Goal: Task Accomplishment & Management: Use online tool/utility

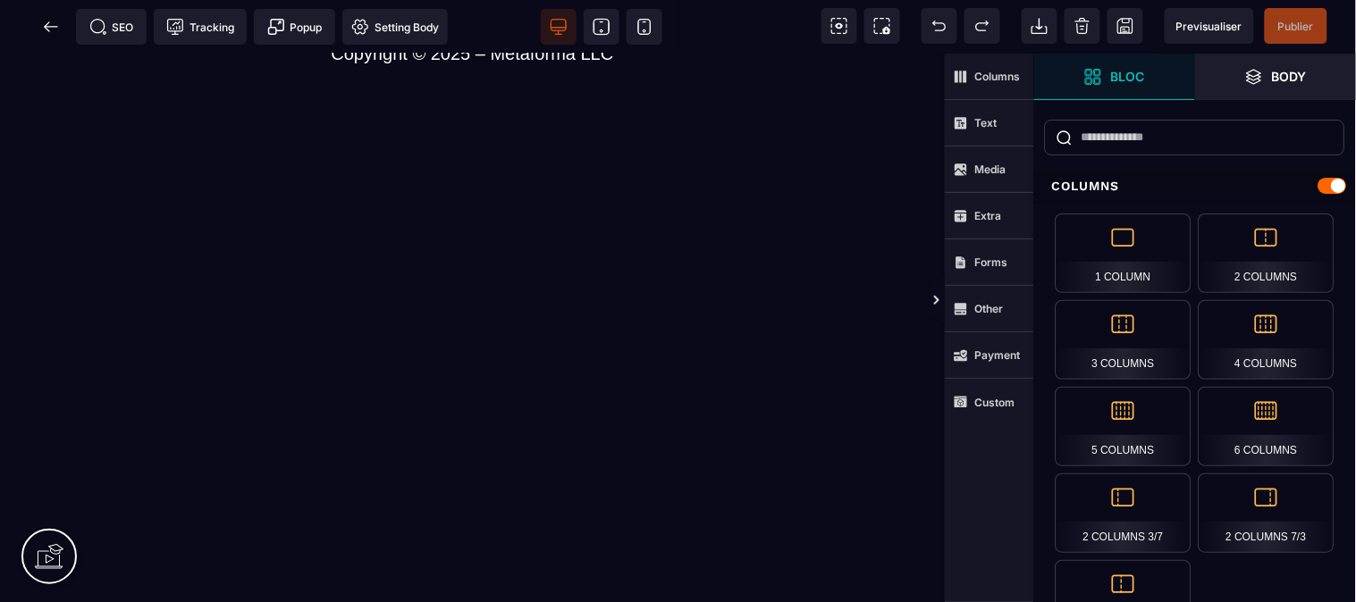
scroll to position [8460, 0]
click at [975, 119] on strong "Text" at bounding box center [986, 122] width 22 height 13
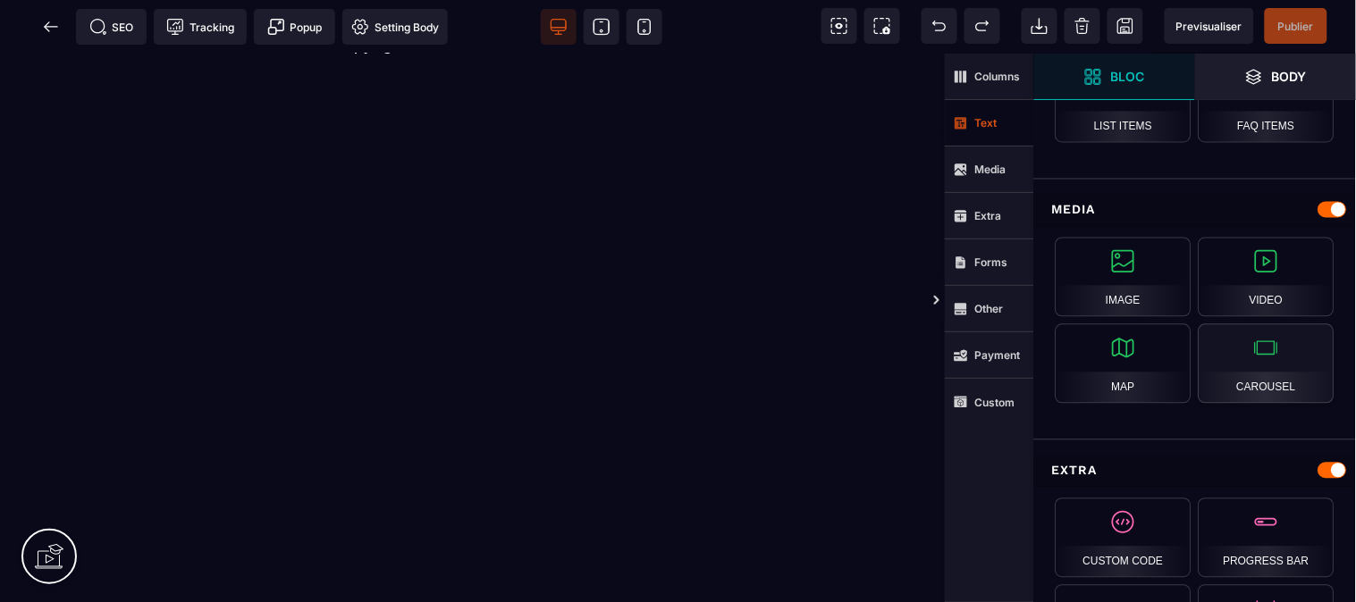
scroll to position [944, 0]
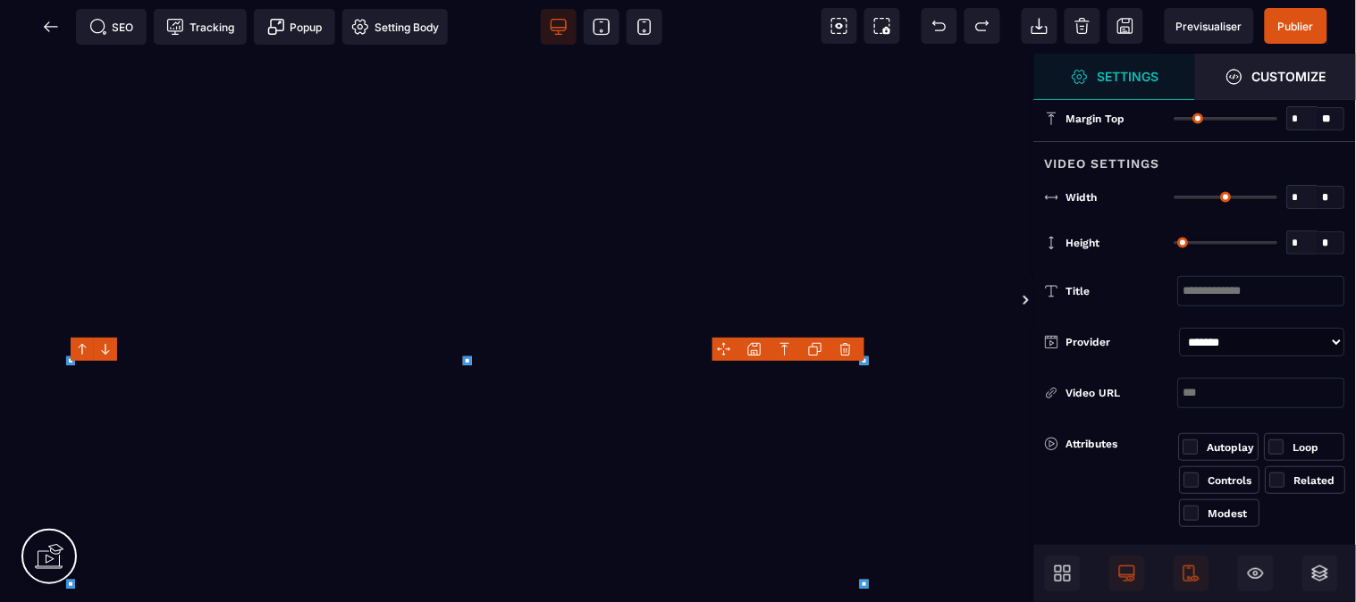
type input "*"
type input "***"
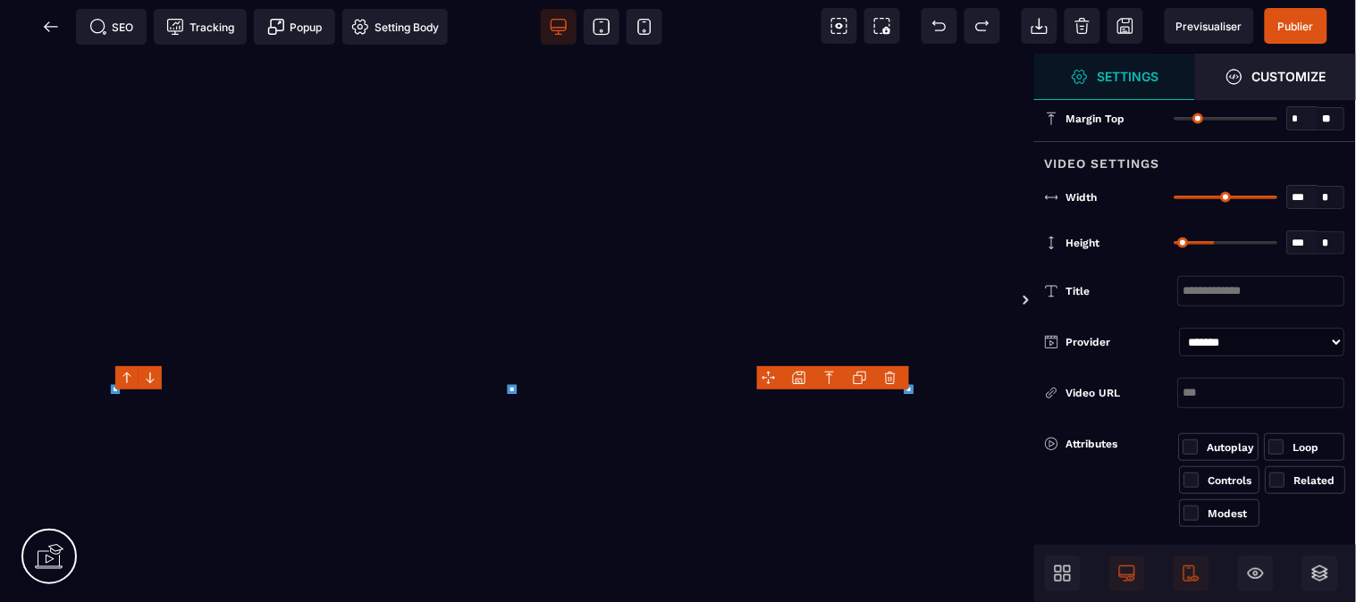
type input "***"
select select "**"
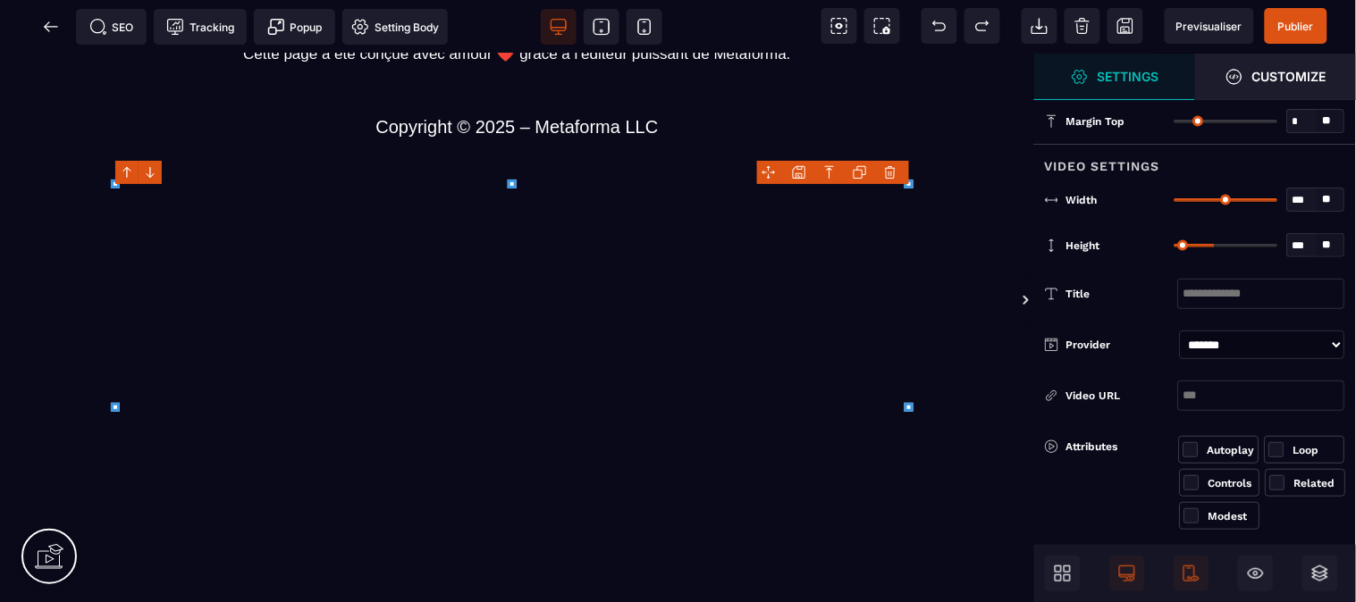
scroll to position [8264, 0]
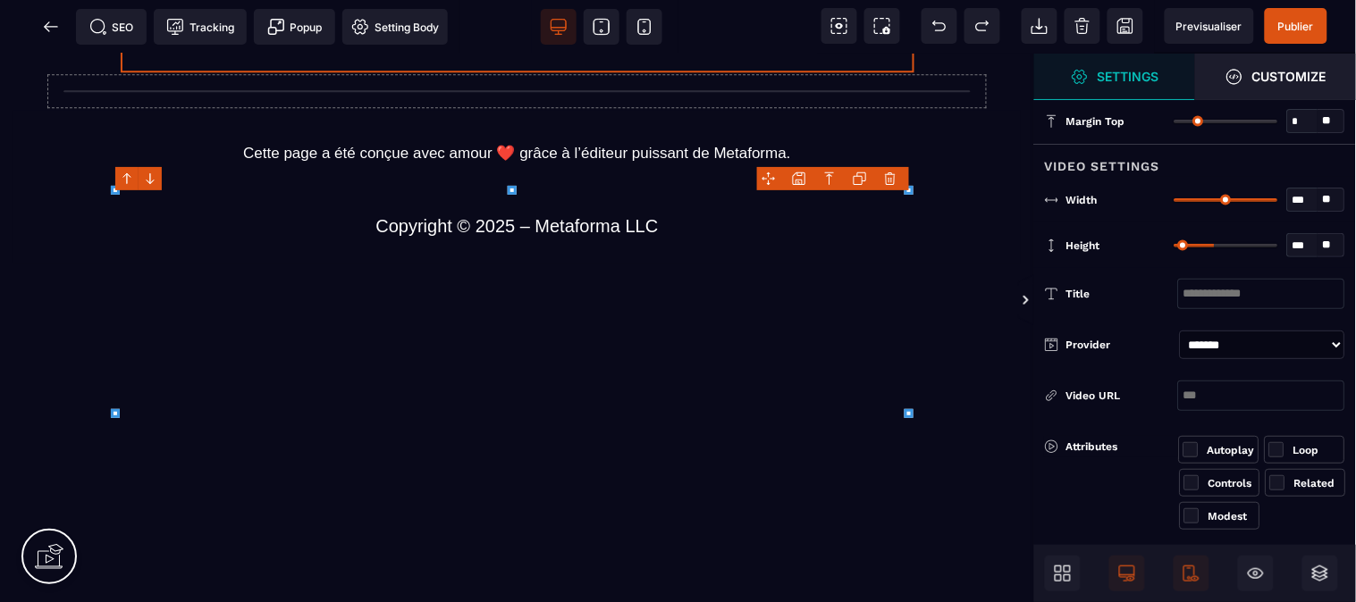
drag, startPoint x: 645, startPoint y: 29, endPoint x: 765, endPoint y: 189, distance: 199.8
click at [645, 29] on icon at bounding box center [644, 27] width 18 height 18
type input "***"
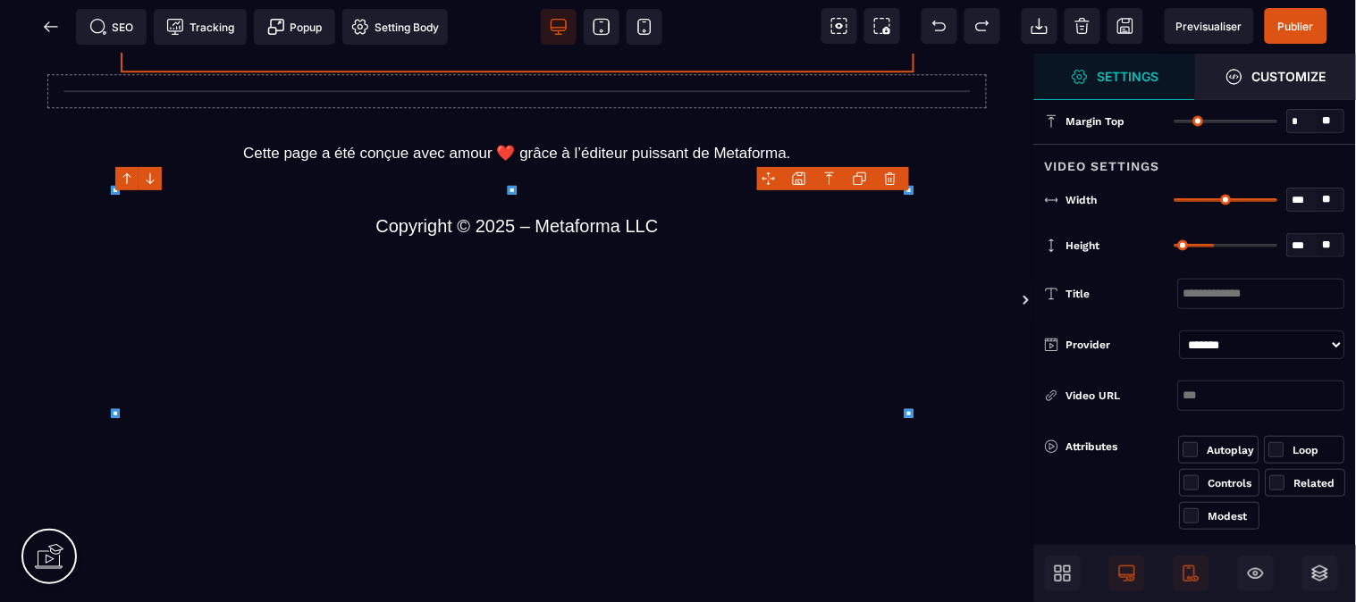
select select "*"
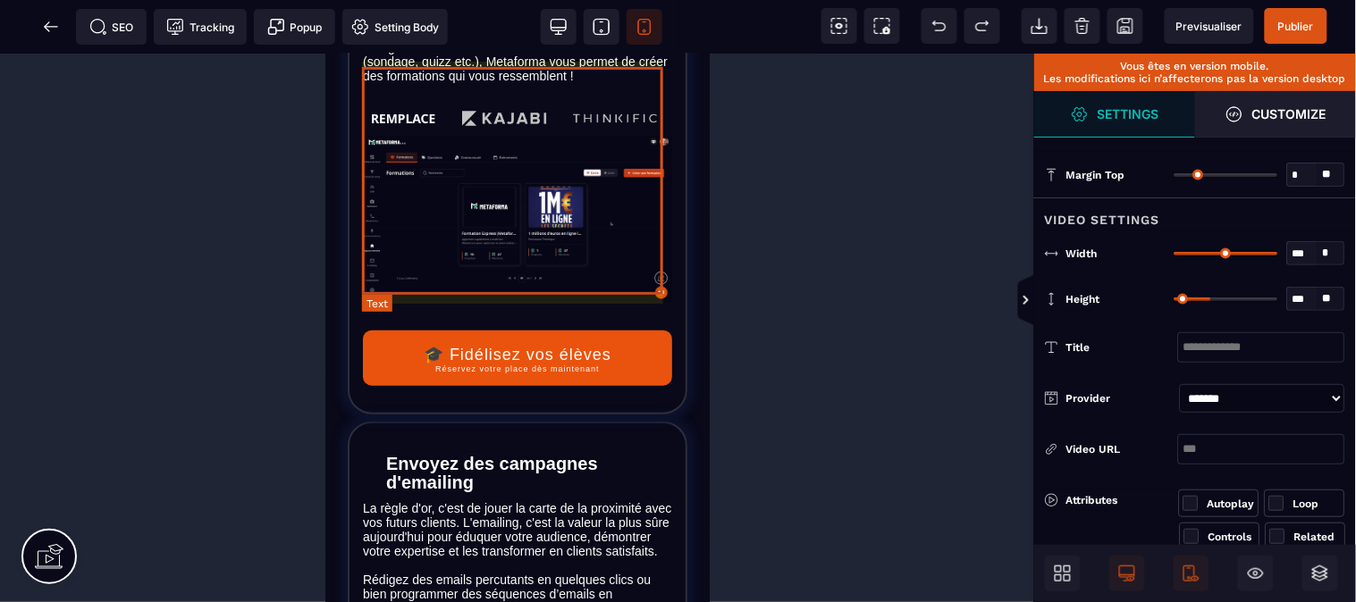
scroll to position [4888, 0]
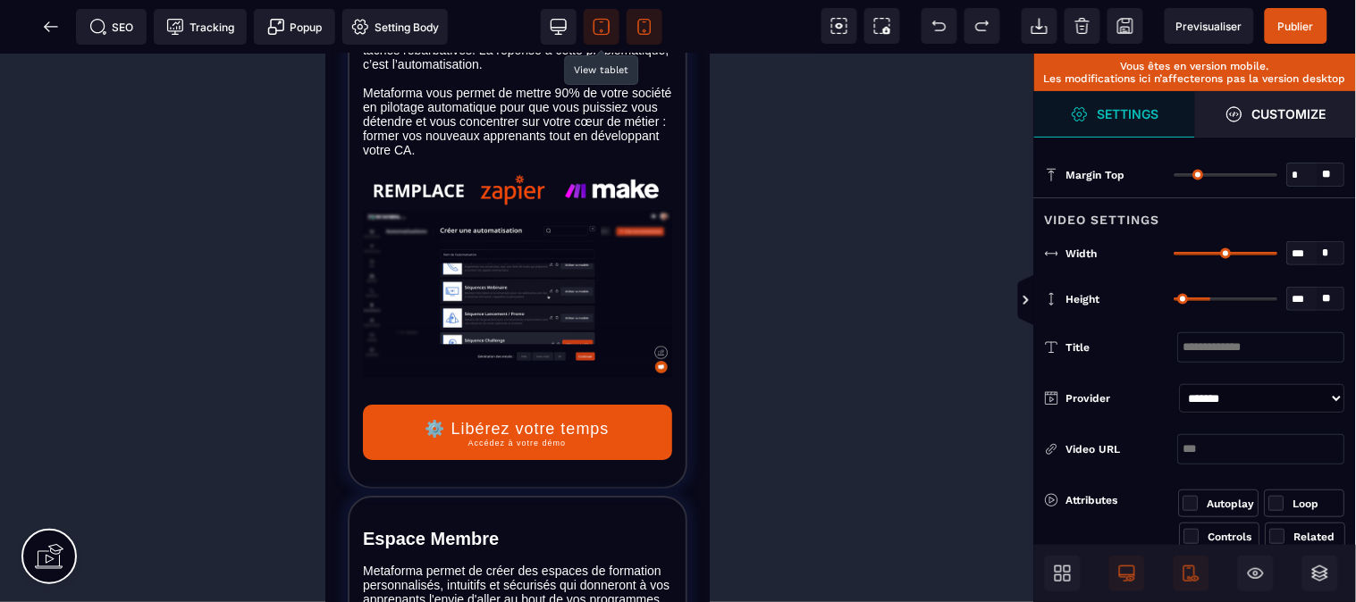
click at [605, 24] on icon at bounding box center [602, 27] width 18 height 18
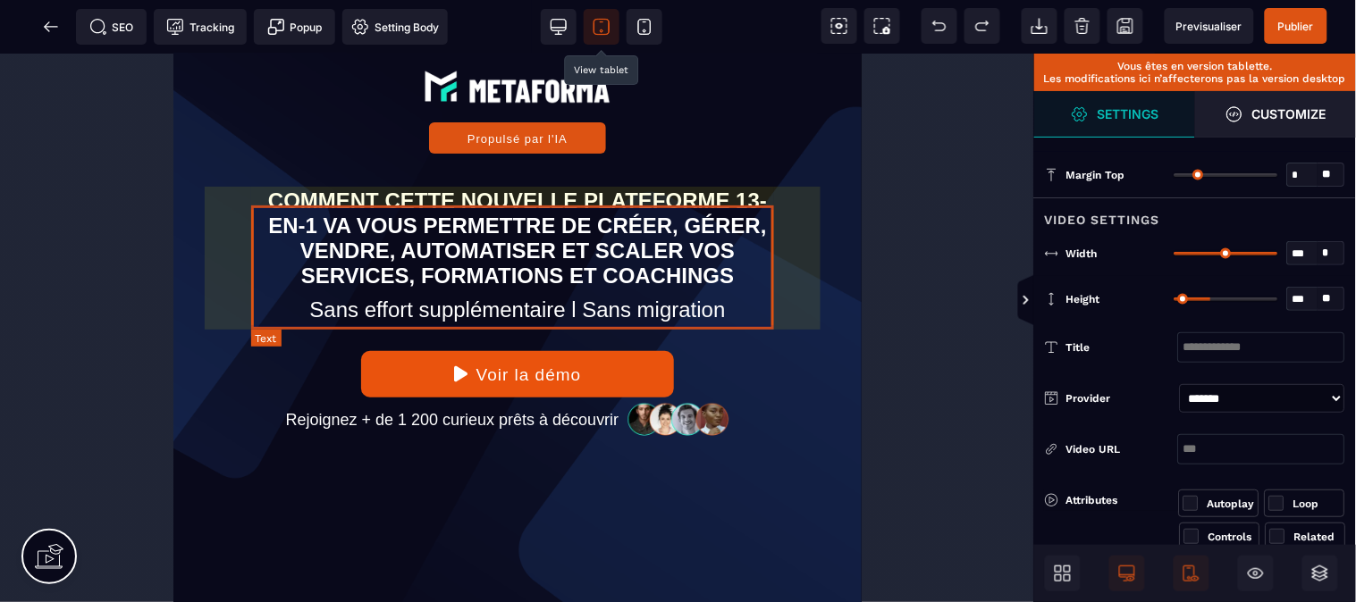
scroll to position [0, 0]
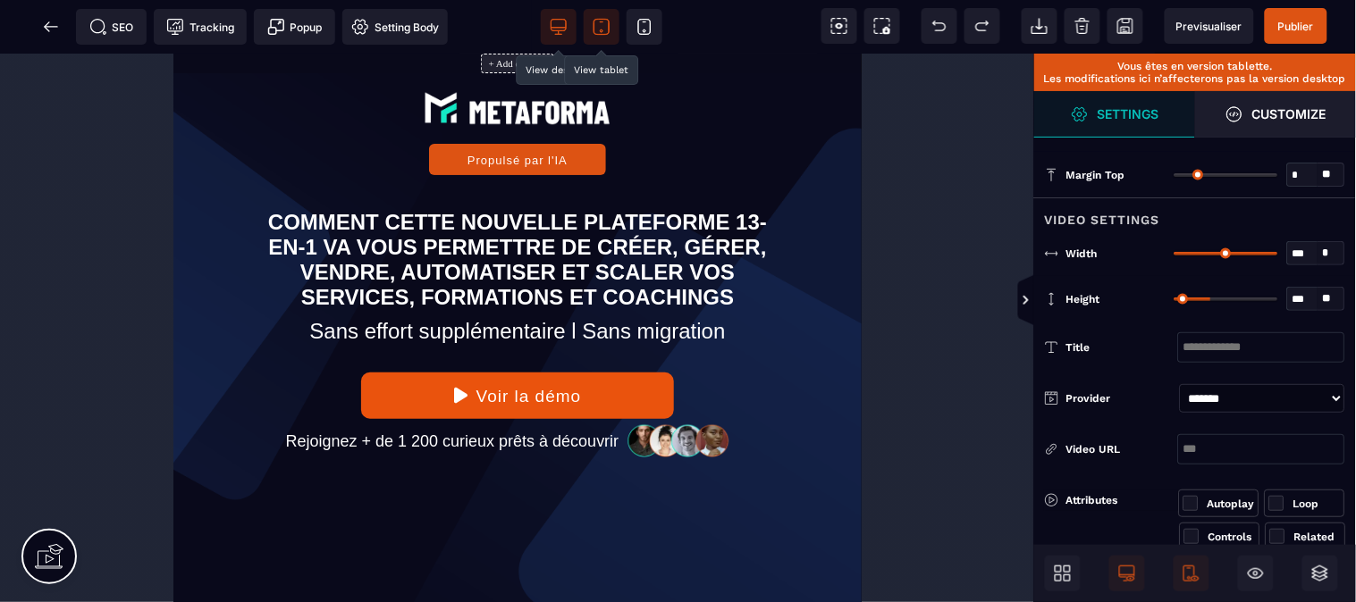
click at [559, 23] on icon at bounding box center [559, 27] width 18 height 18
type input "***"
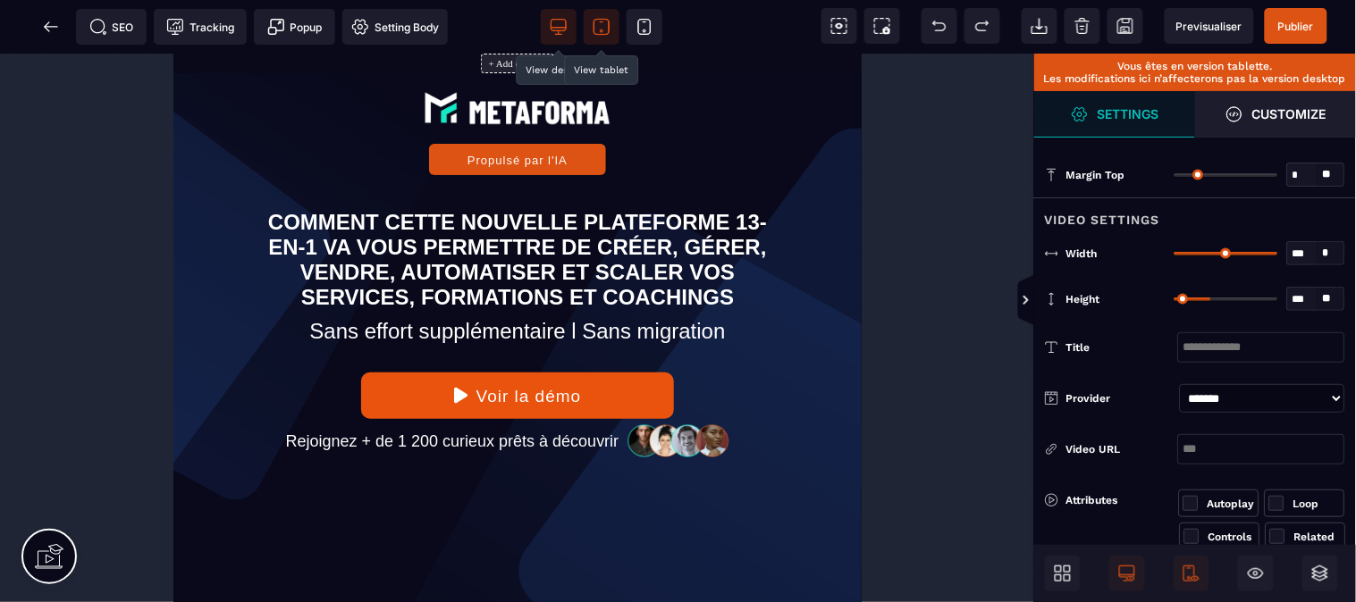
select select "**"
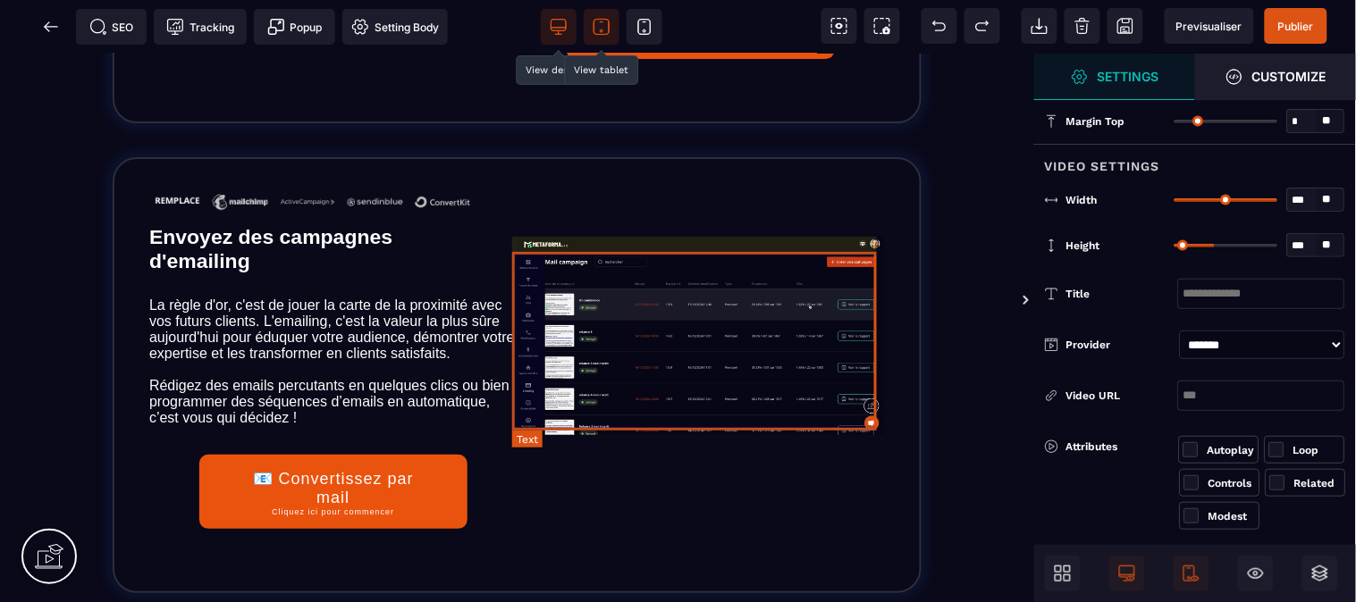
scroll to position [5064, 0]
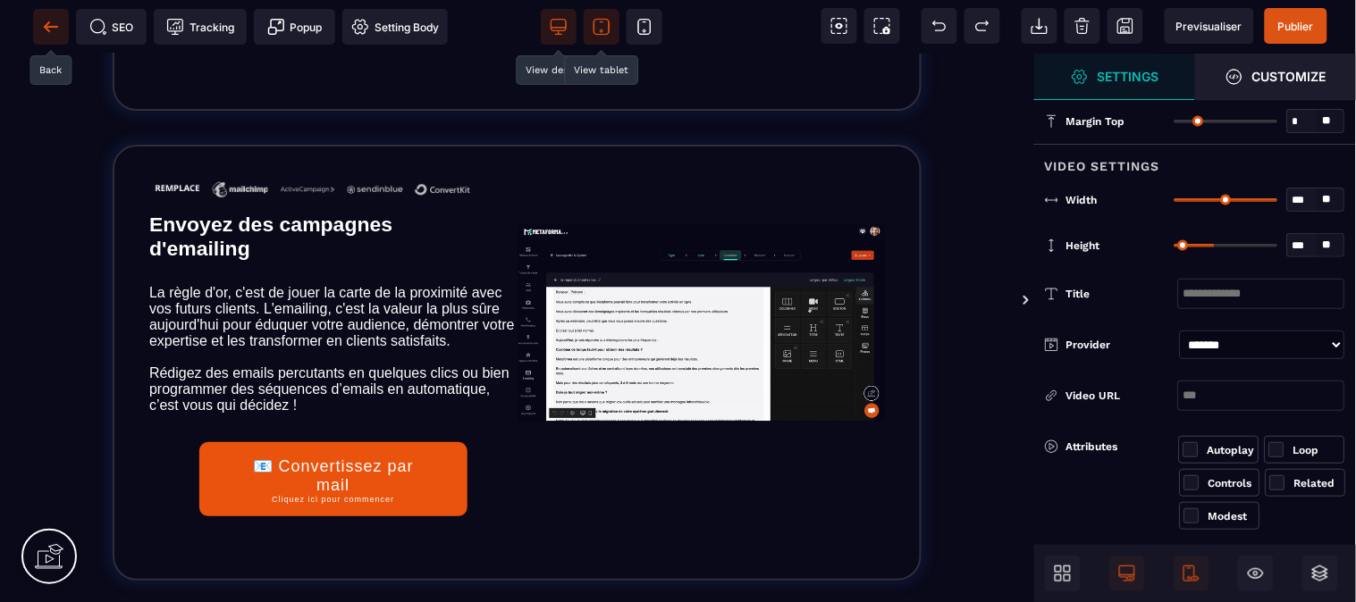
click at [47, 38] on span at bounding box center [51, 27] width 36 height 36
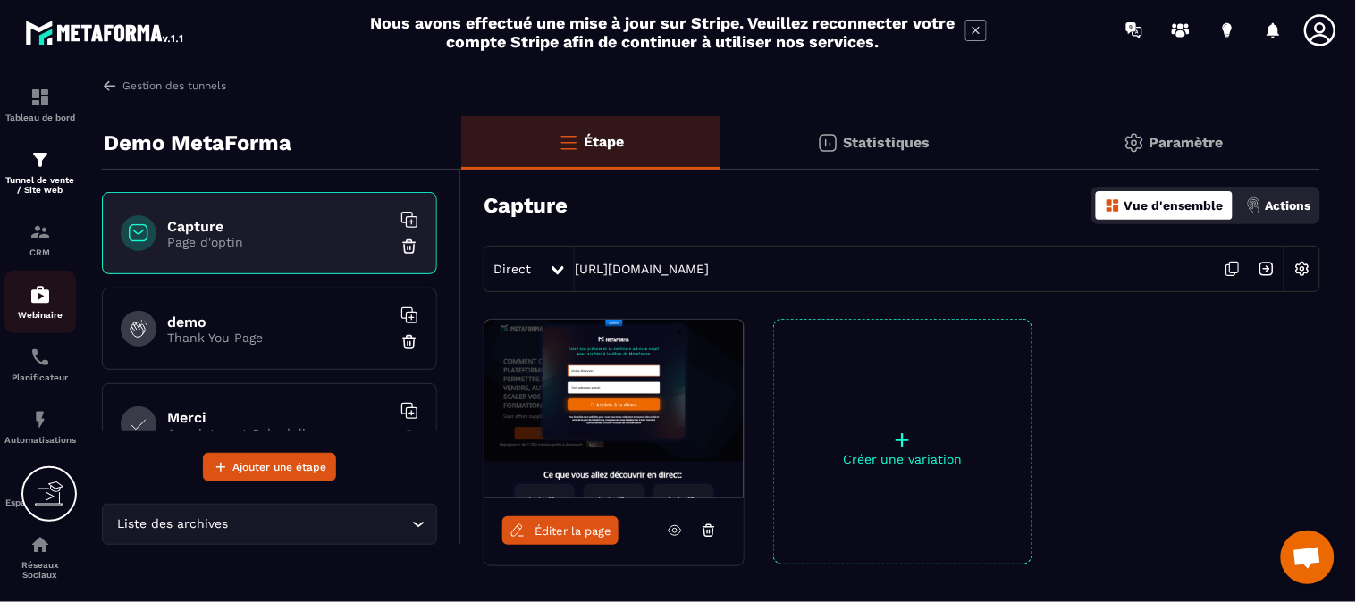
click at [41, 310] on p "Webinaire" at bounding box center [39, 315] width 71 height 10
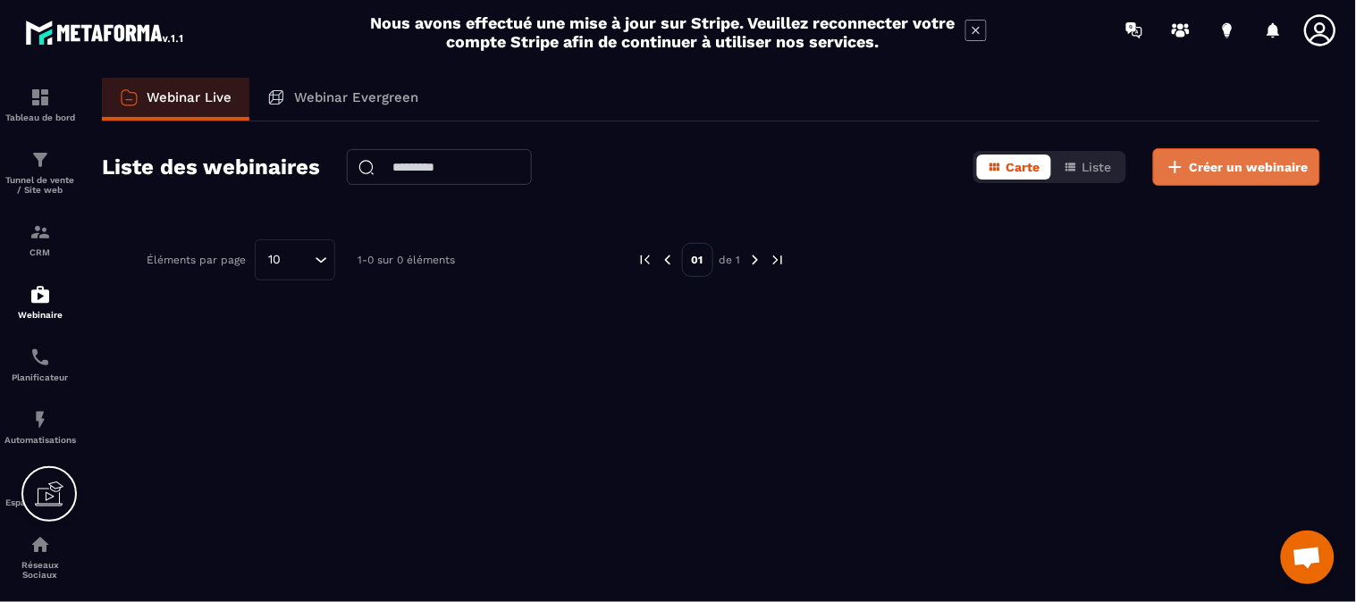
click at [1251, 158] on span "Créer un webinaire" at bounding box center [1249, 167] width 119 height 18
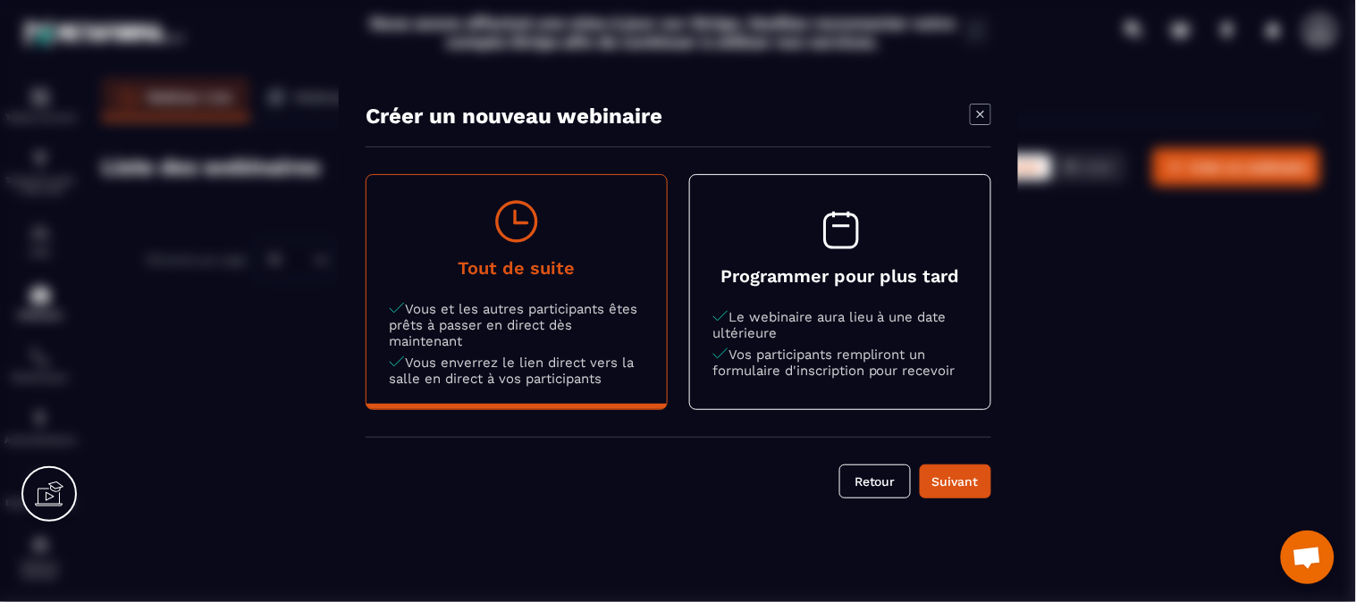
click at [861, 283] on h4 "Programmer pour plus tard" at bounding box center [840, 275] width 256 height 21
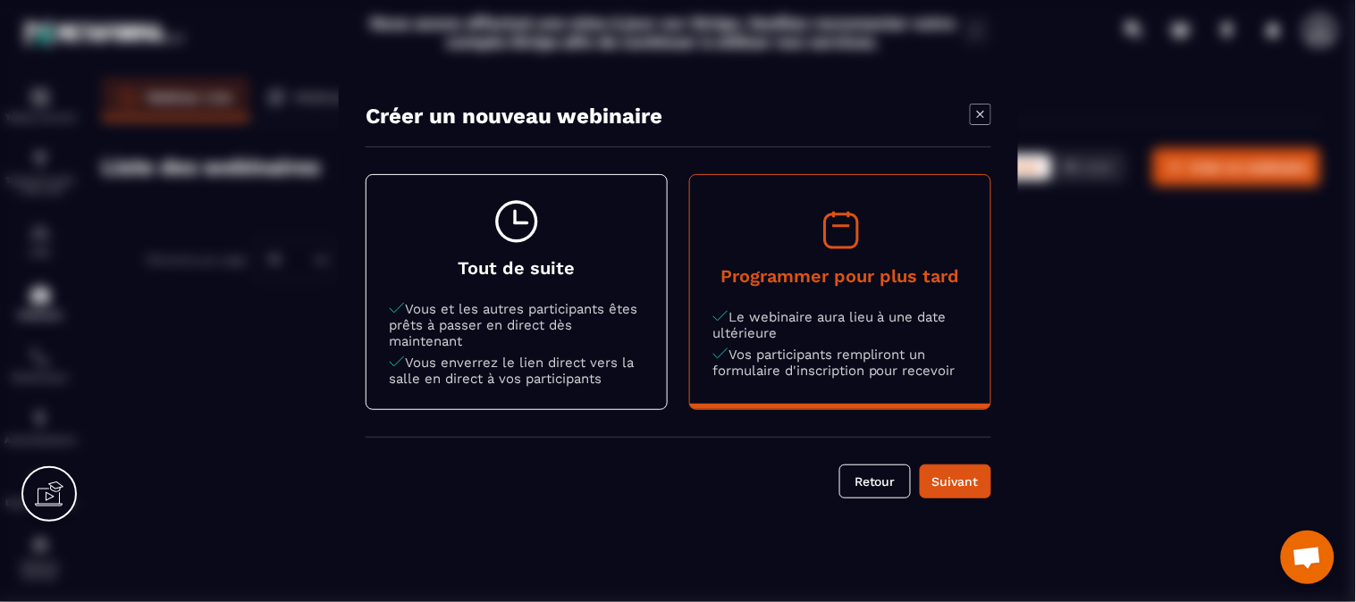
click at [563, 334] on p "Vous et les autres participants êtes prêts à passer en direct dès maintenant" at bounding box center [517, 325] width 256 height 48
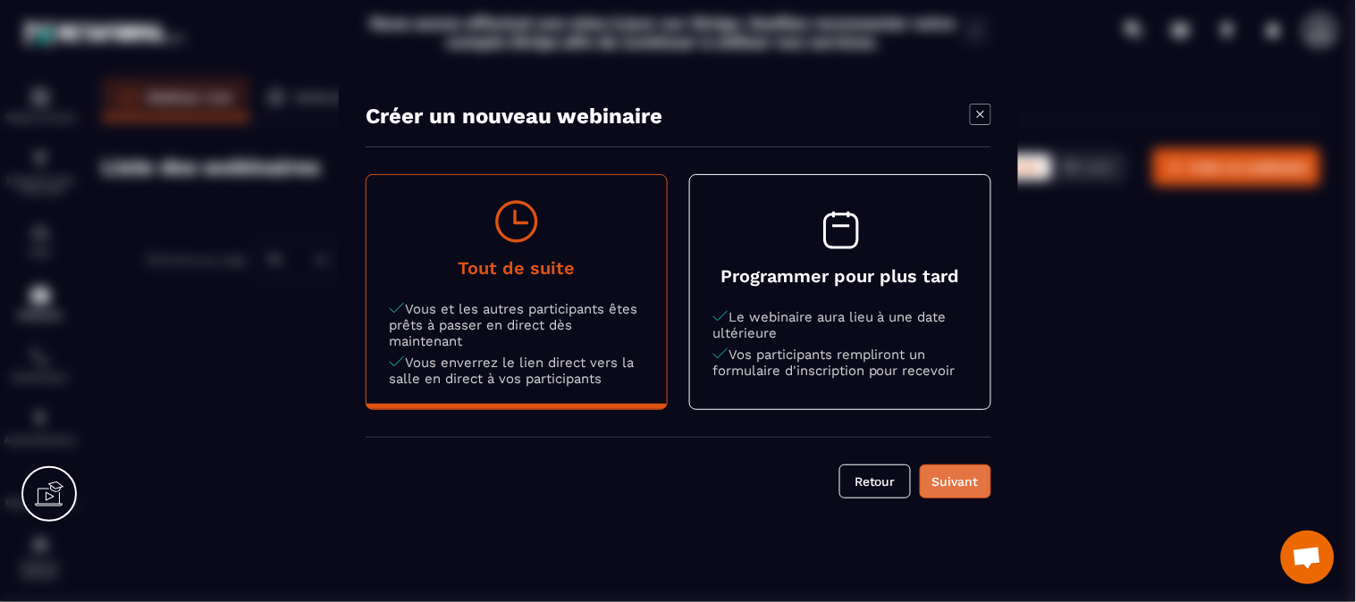
click at [963, 476] on div "Suivant" at bounding box center [955, 482] width 48 height 18
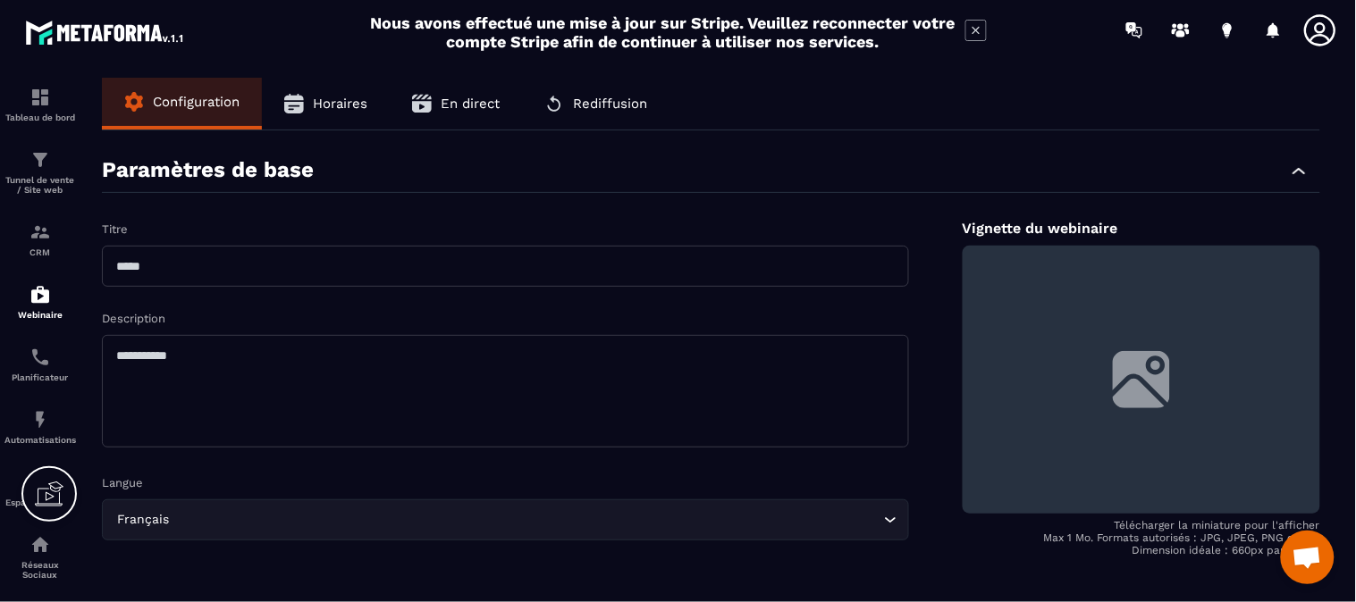
click at [191, 265] on input "text" at bounding box center [505, 266] width 807 height 41
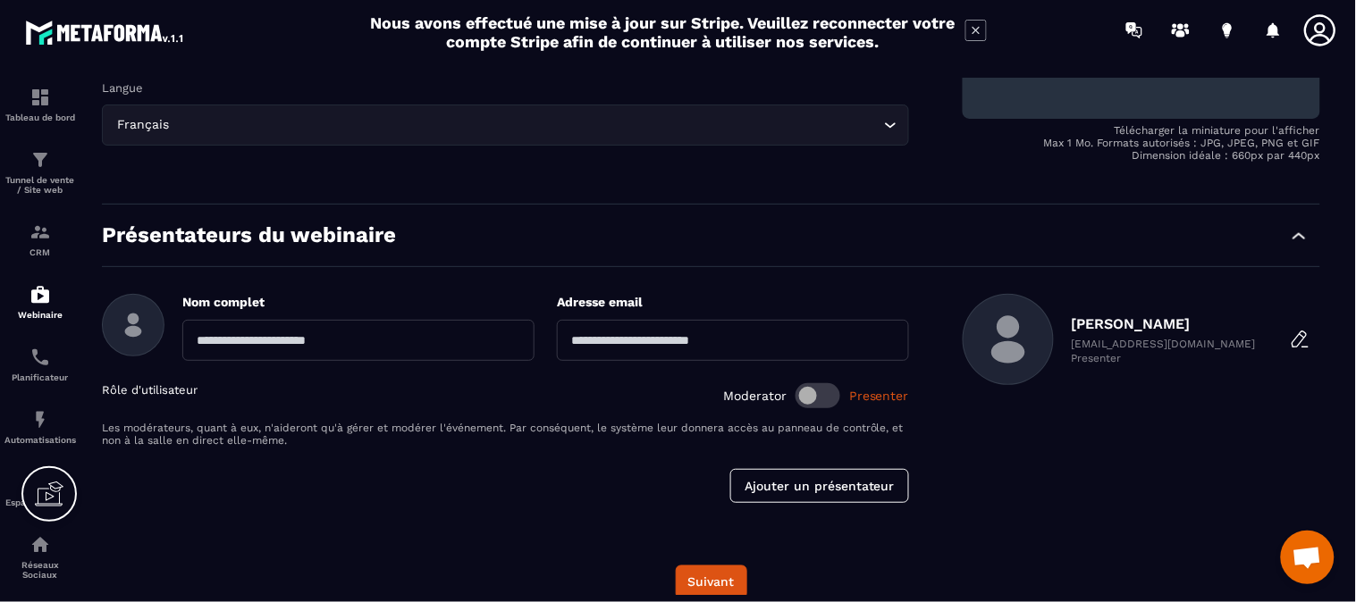
scroll to position [397, 0]
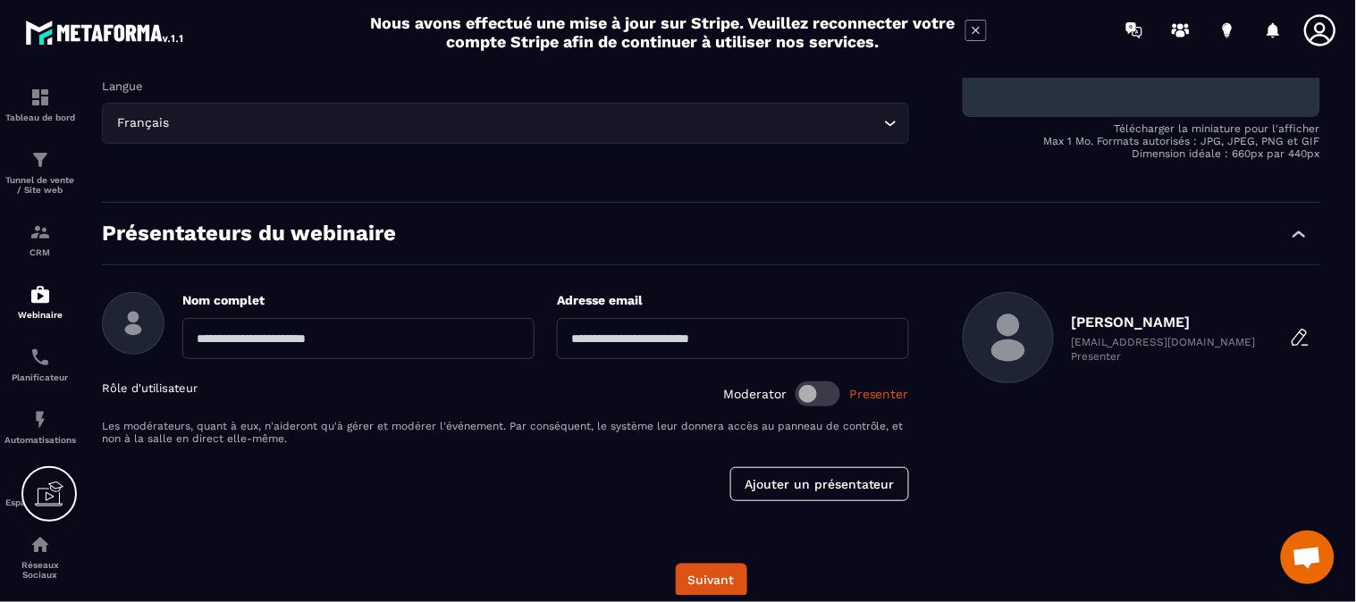
type input "****"
click at [281, 342] on input "text" at bounding box center [358, 338] width 352 height 41
type input "********"
click at [624, 341] on input "email" at bounding box center [733, 338] width 352 height 41
type input "**********"
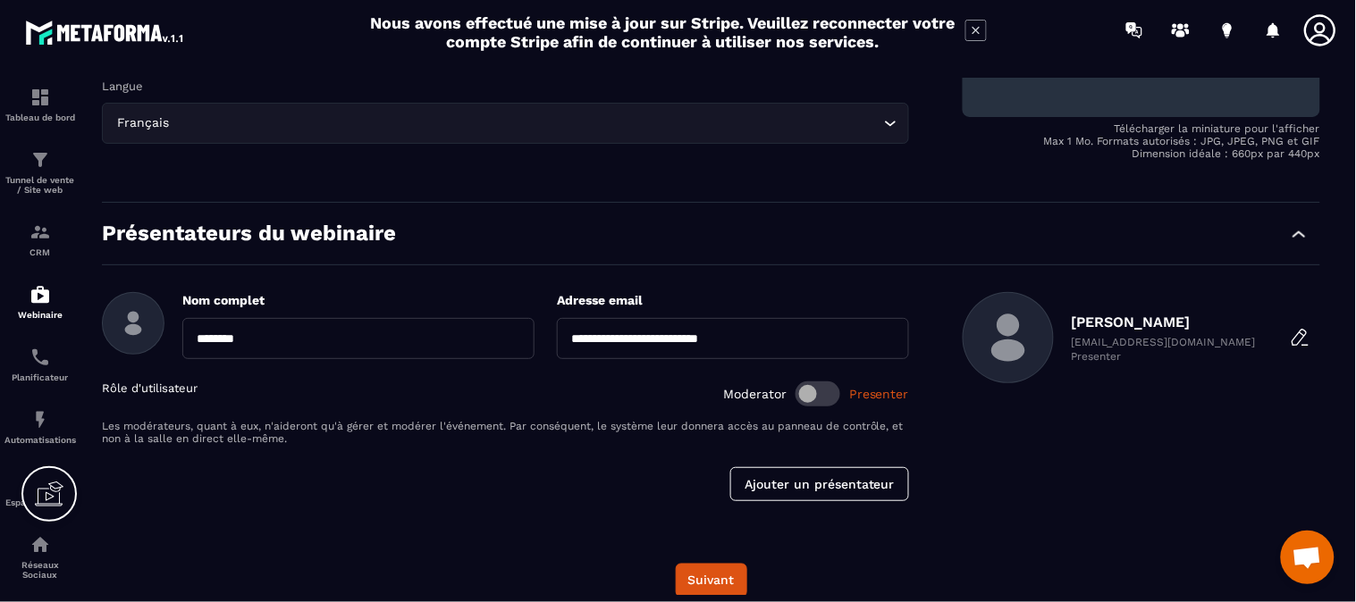
click at [504, 445] on div "**********" at bounding box center [505, 396] width 807 height 209
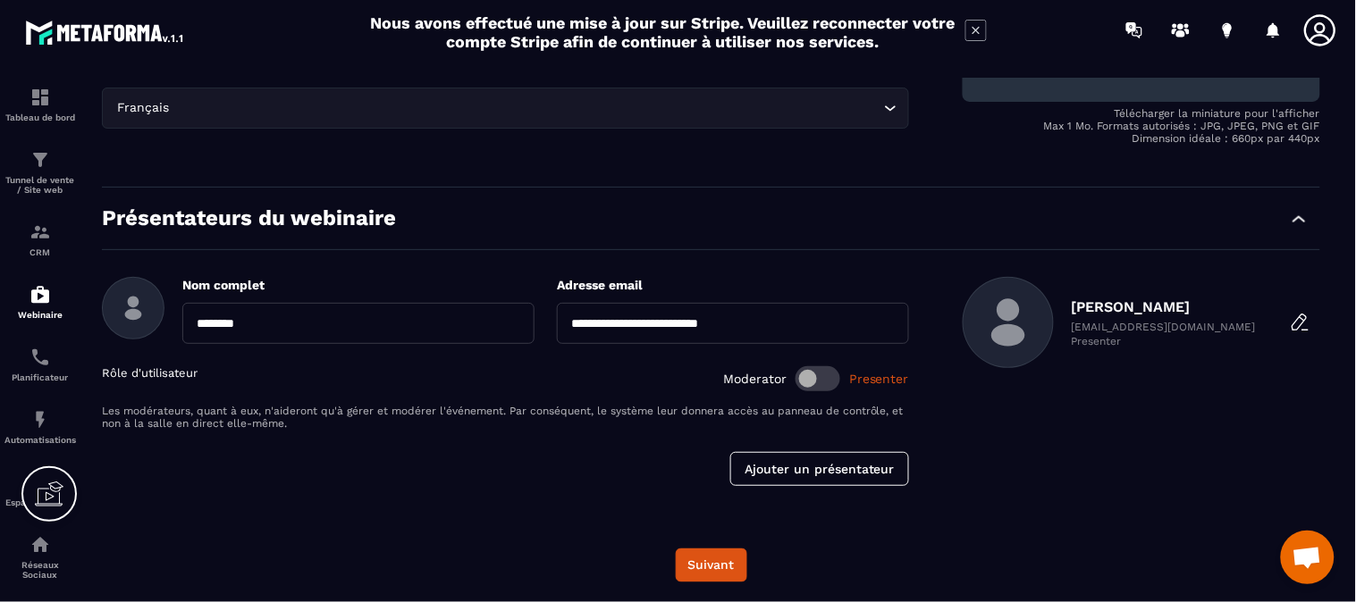
scroll to position [415, 0]
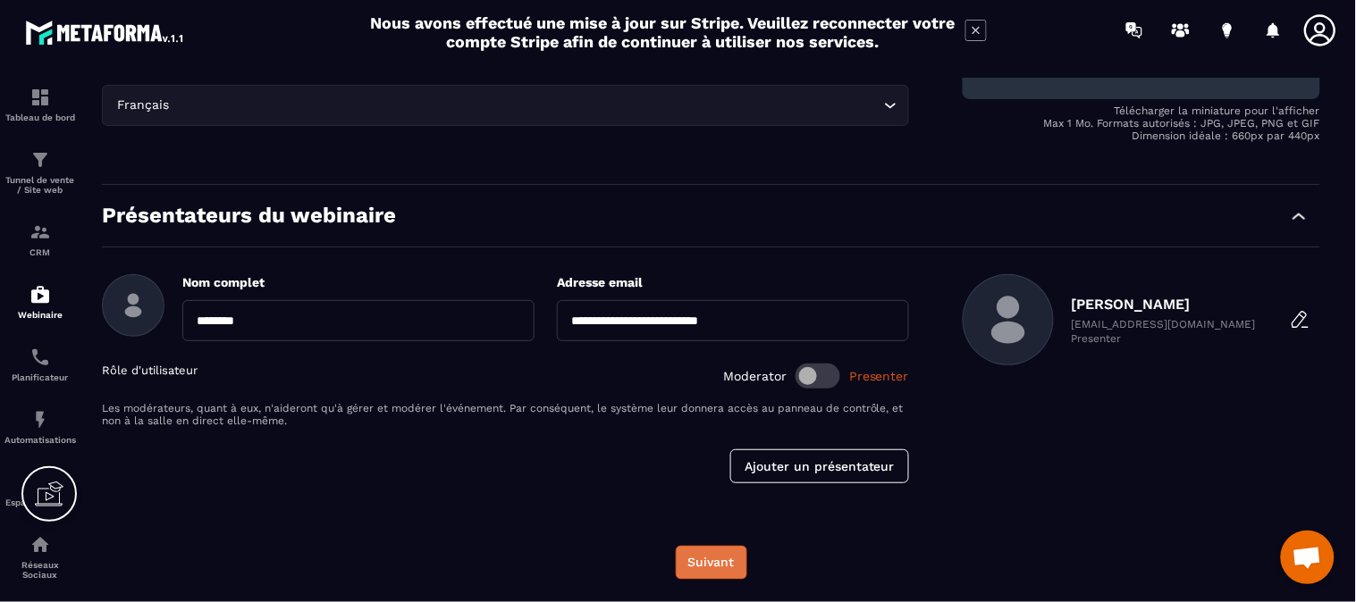
click at [727, 567] on button "Suivant" at bounding box center [711, 563] width 71 height 34
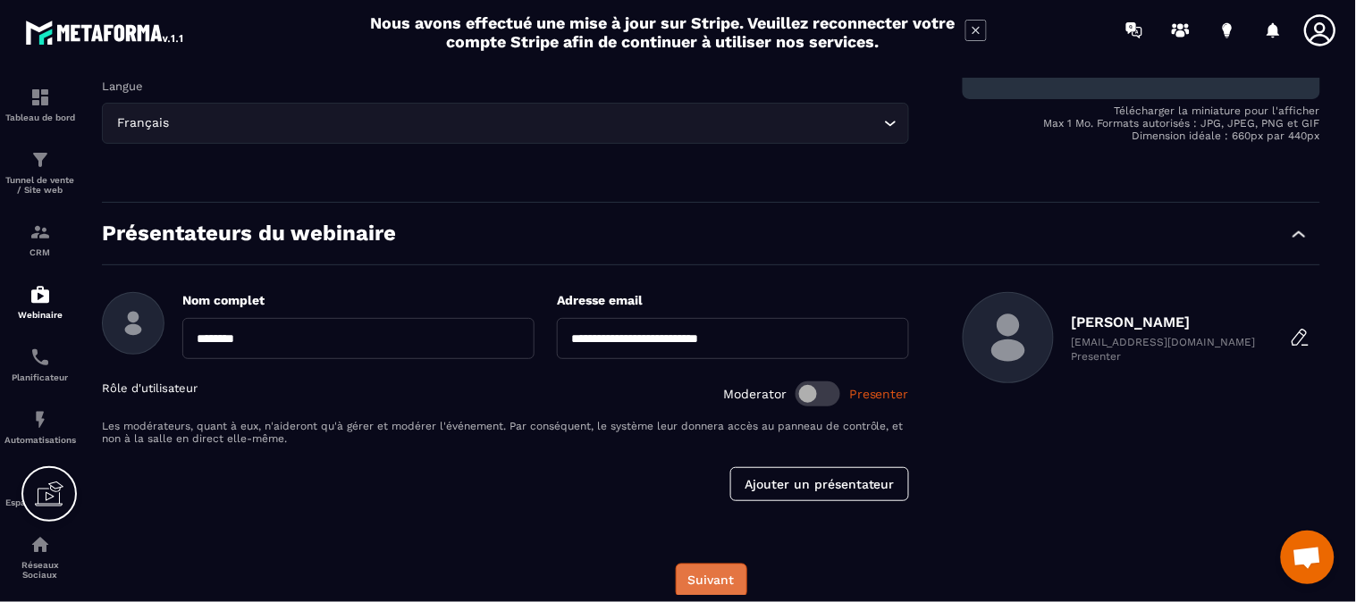
scroll to position [433, 0]
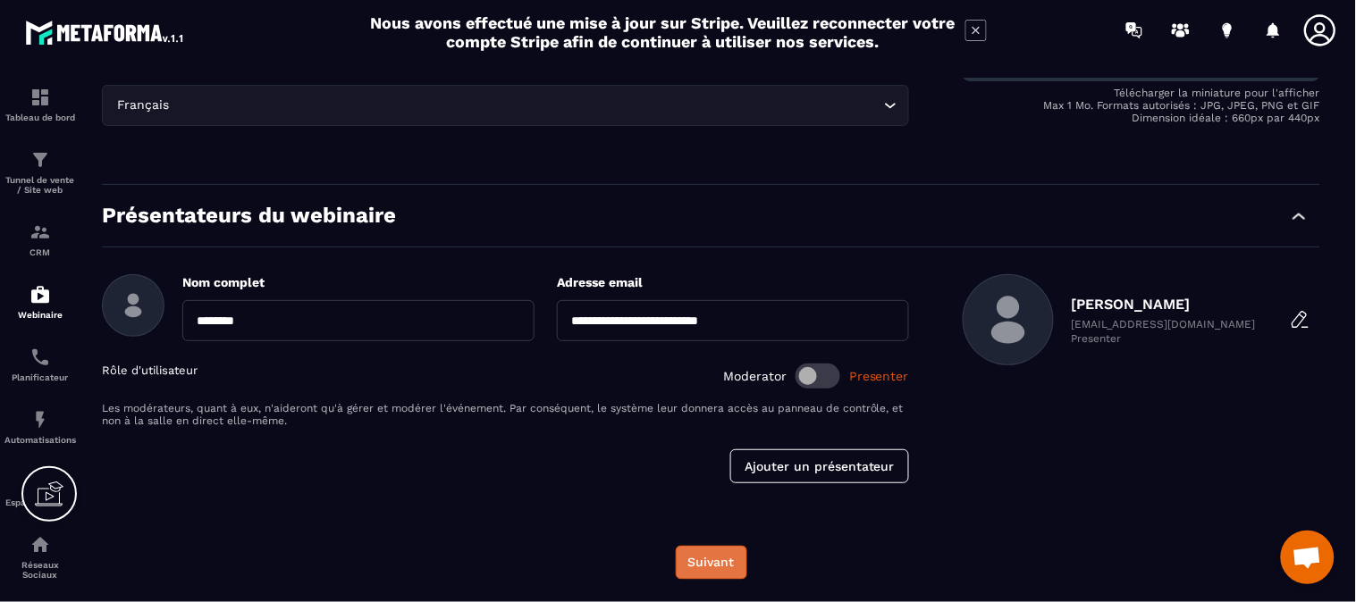
click at [703, 557] on button "Suivant" at bounding box center [711, 563] width 71 height 34
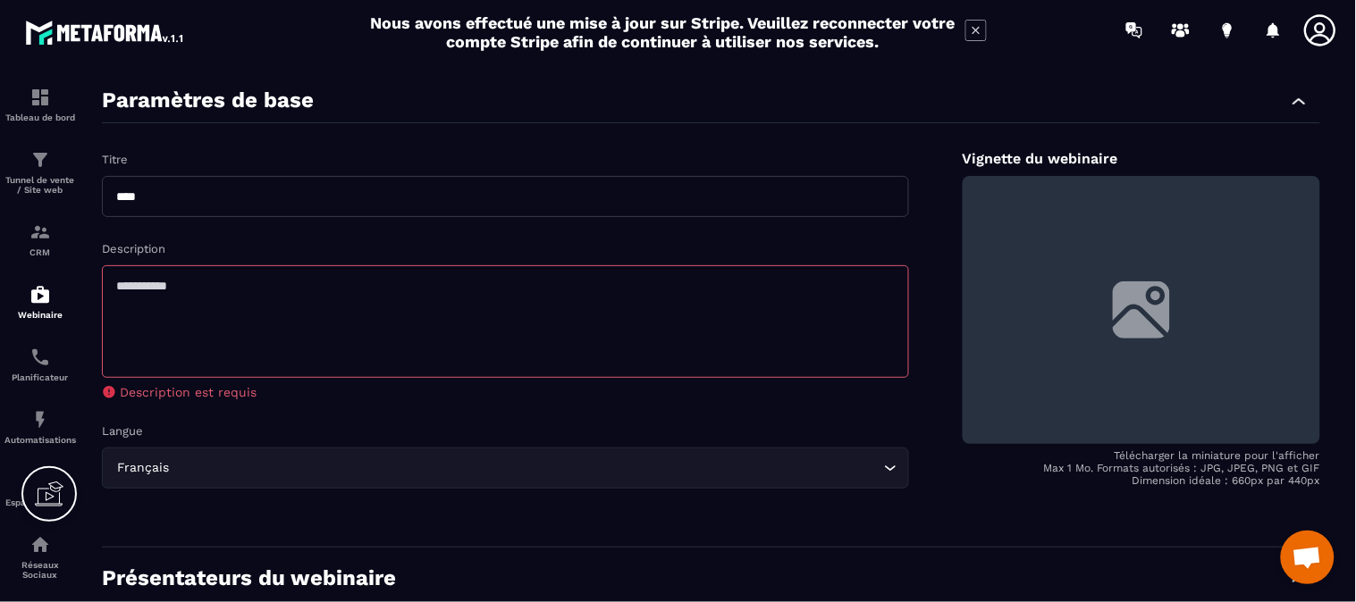
scroll to position [0, 0]
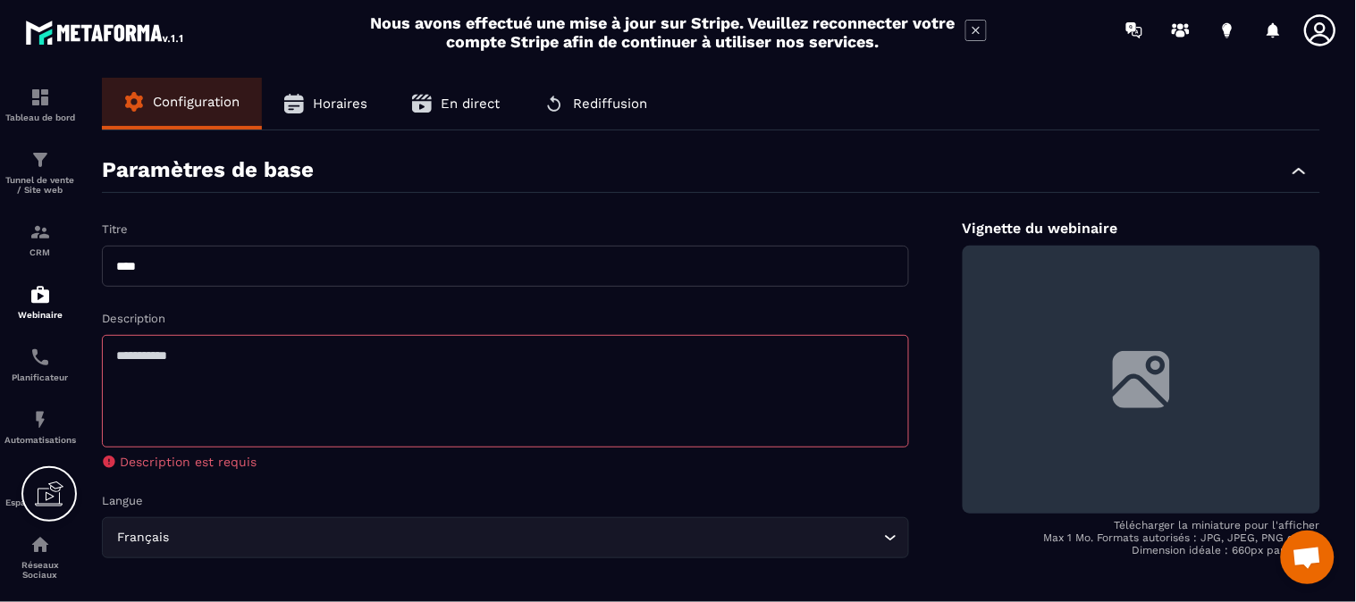
click at [253, 405] on textarea at bounding box center [505, 391] width 807 height 113
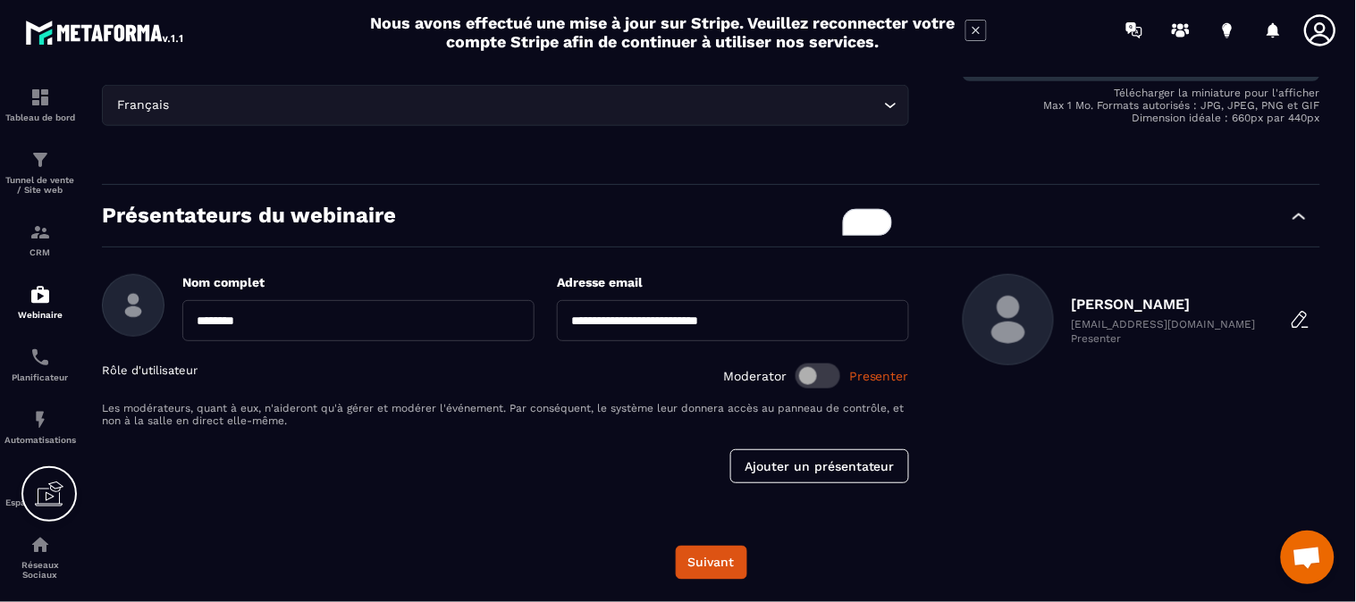
scroll to position [433, 0]
type textarea "**********"
click at [733, 557] on button "Suivant" at bounding box center [711, 563] width 71 height 34
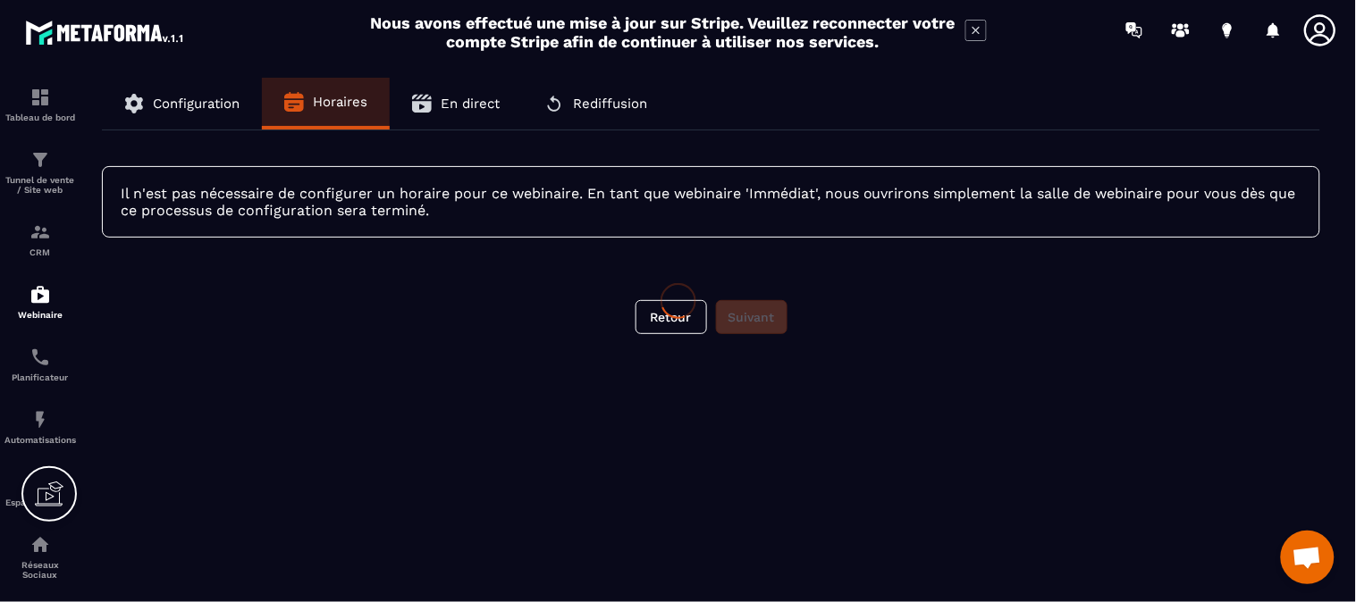
scroll to position [0, 0]
click at [755, 314] on div "Retour Suivant" at bounding box center [711, 317] width 1218 height 34
click at [661, 328] on button "Retour" at bounding box center [670, 317] width 71 height 34
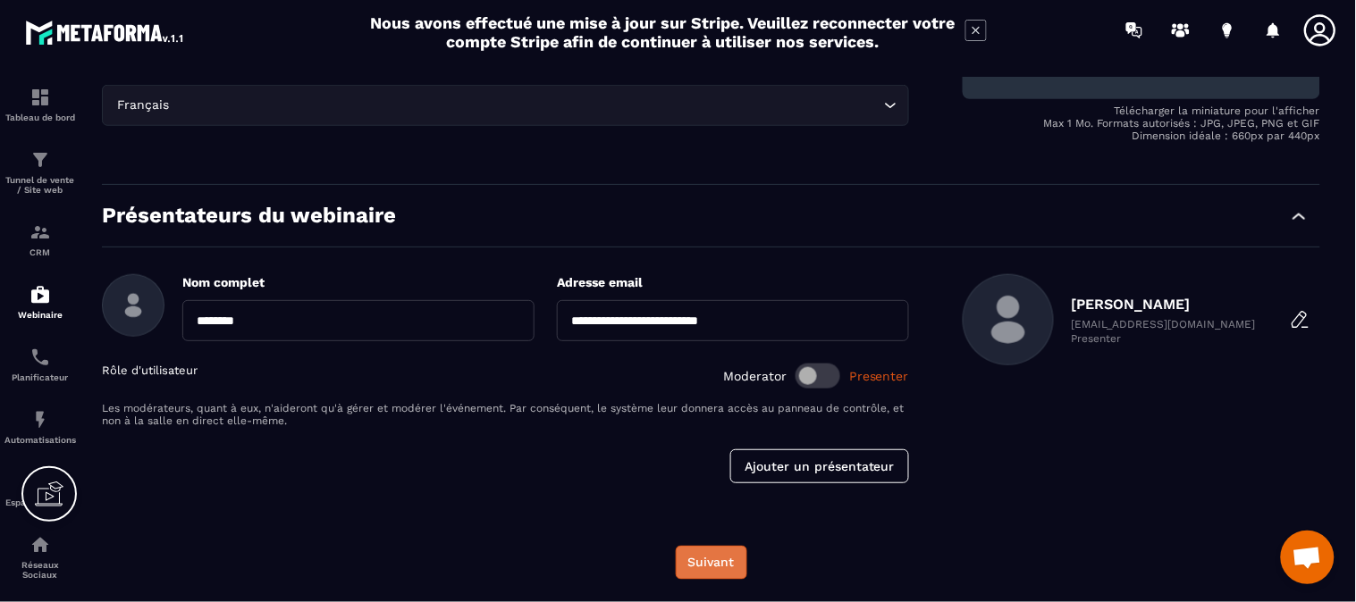
click at [702, 555] on button "Suivant" at bounding box center [711, 563] width 71 height 34
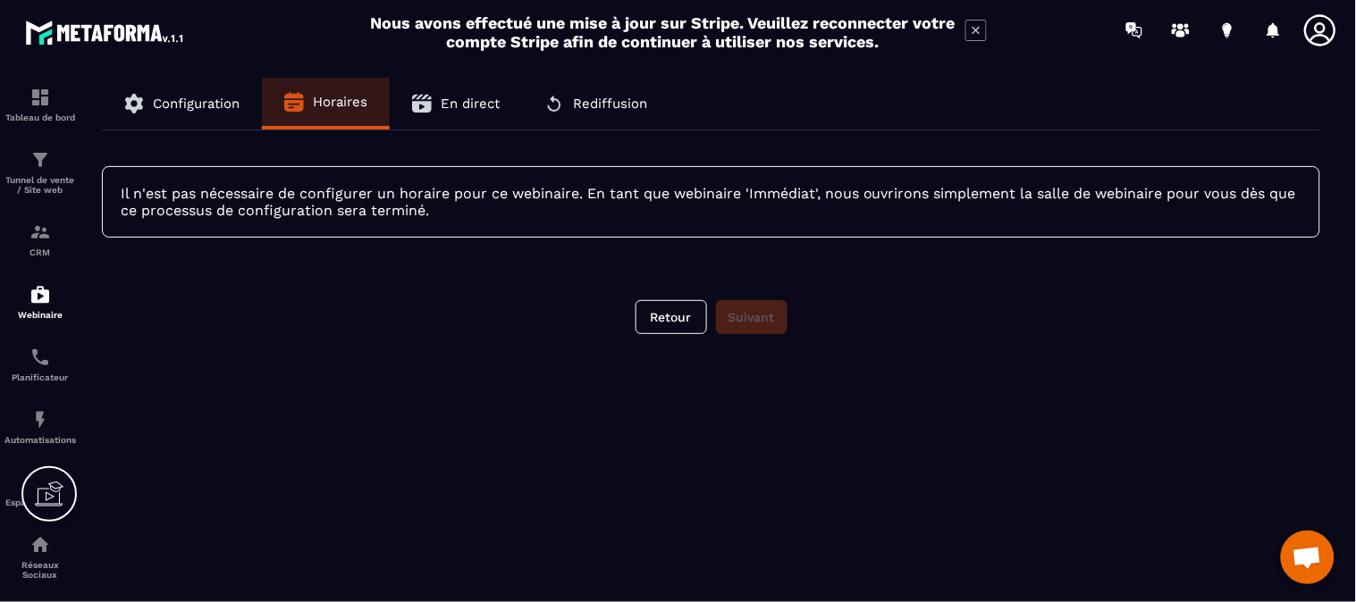
click at [763, 322] on div "Retour Suivant" at bounding box center [711, 317] width 1218 height 34
click at [642, 315] on button "Retour" at bounding box center [670, 317] width 71 height 34
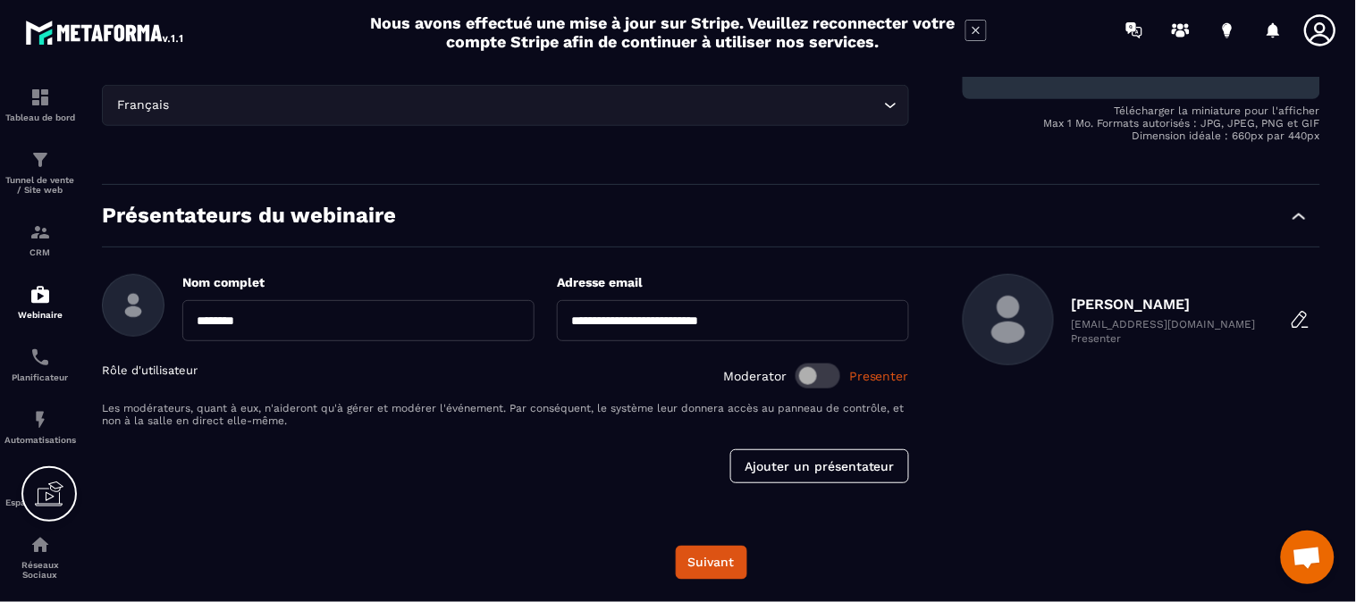
drag, startPoint x: 636, startPoint y: 314, endPoint x: 632, endPoint y: 332, distance: 18.4
click at [636, 314] on input "**********" at bounding box center [733, 320] width 352 height 41
click at [503, 378] on div "Rôle d'utilisateur Moderator Presenter" at bounding box center [505, 376] width 807 height 25
click at [418, 461] on div "Annuler Ajouter un présentateur" at bounding box center [505, 467] width 807 height 34
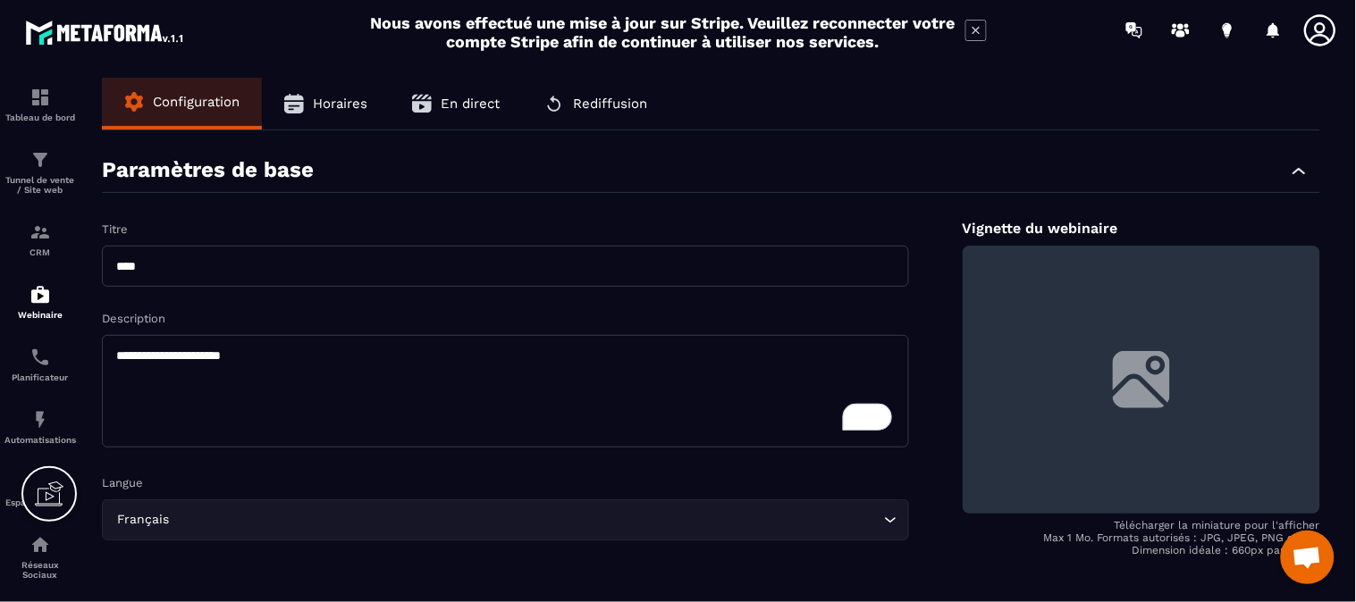
click at [173, 107] on span "Configuration" at bounding box center [196, 102] width 87 height 16
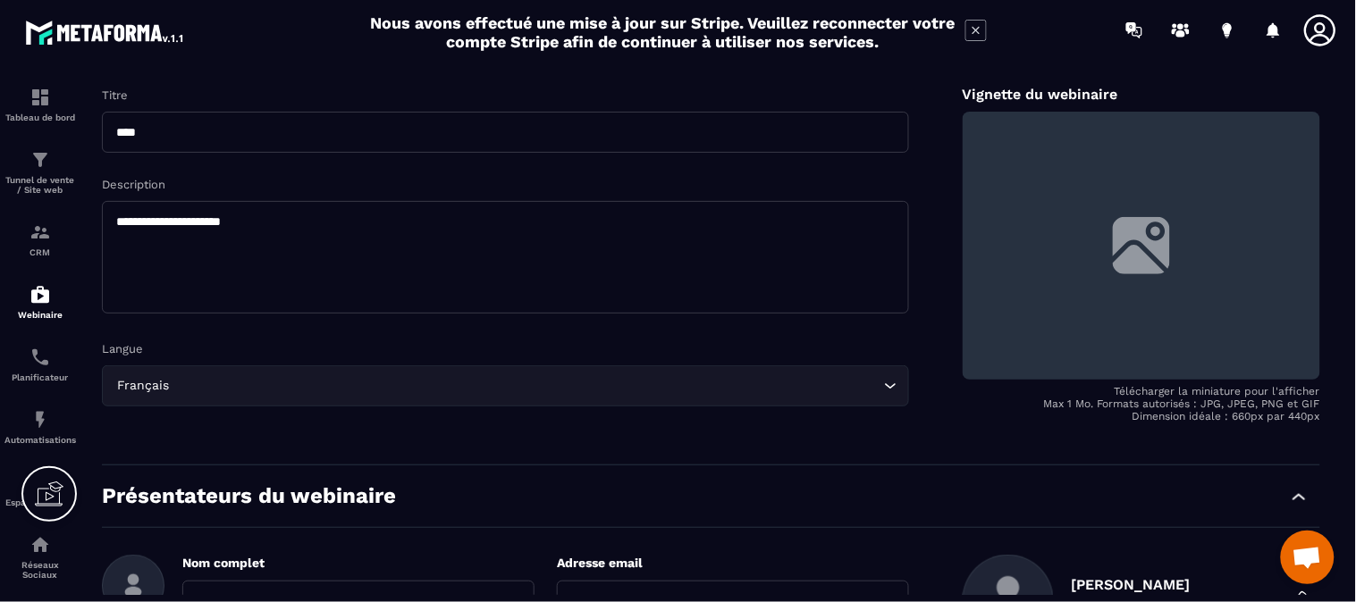
scroll to position [134, 0]
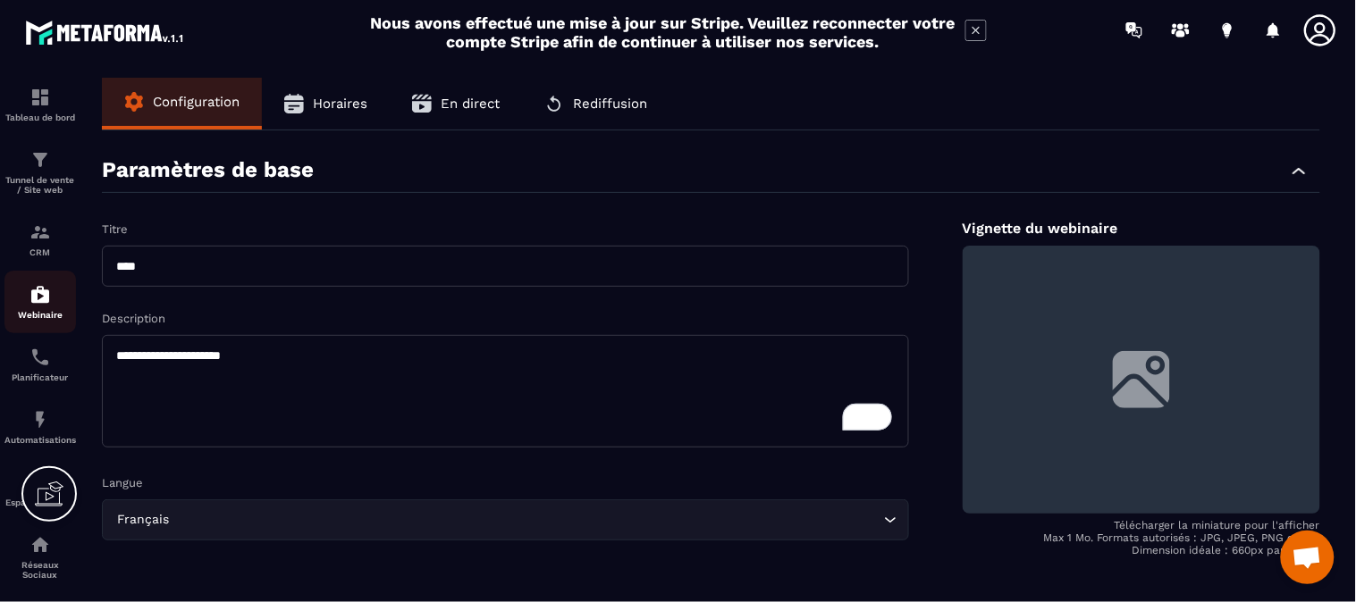
click at [46, 298] on img at bounding box center [39, 294] width 21 height 21
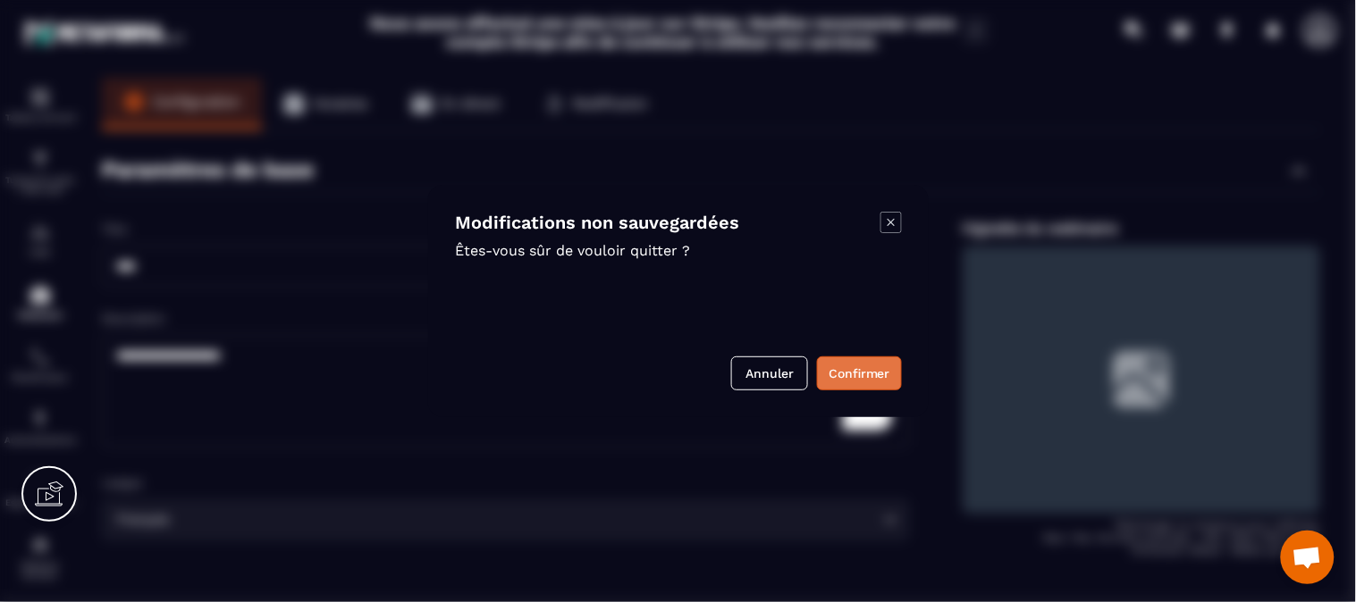
click at [852, 378] on button "Confirmer" at bounding box center [859, 374] width 85 height 34
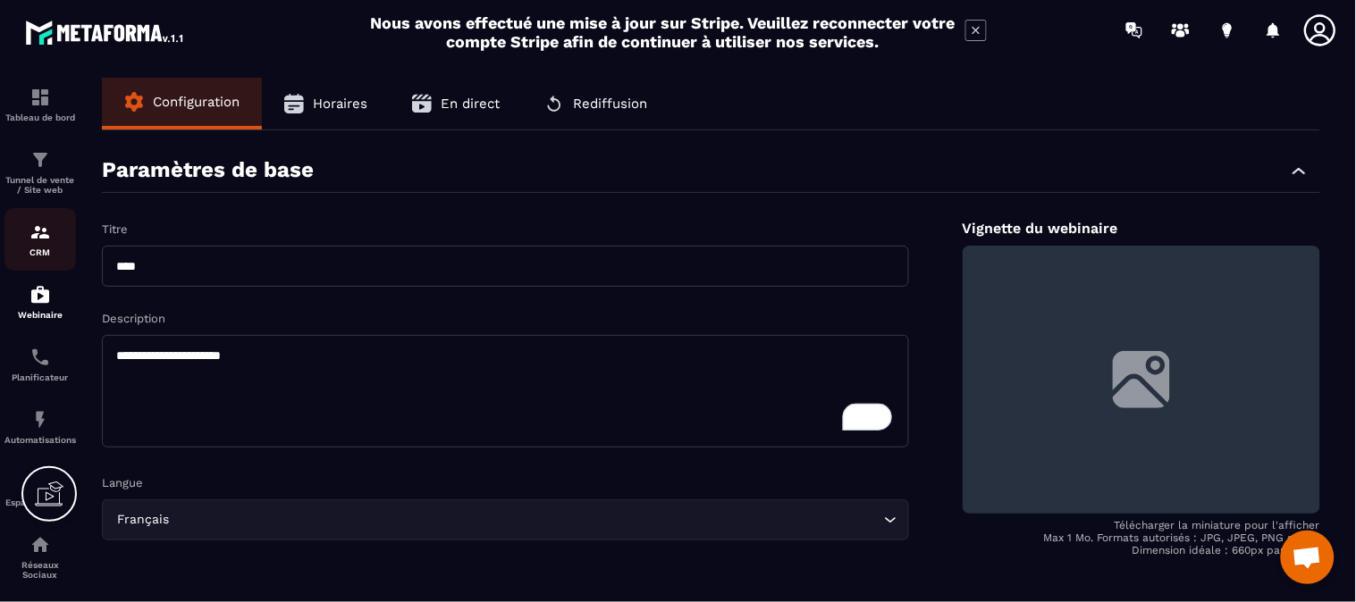
click at [38, 231] on img at bounding box center [39, 232] width 21 height 21
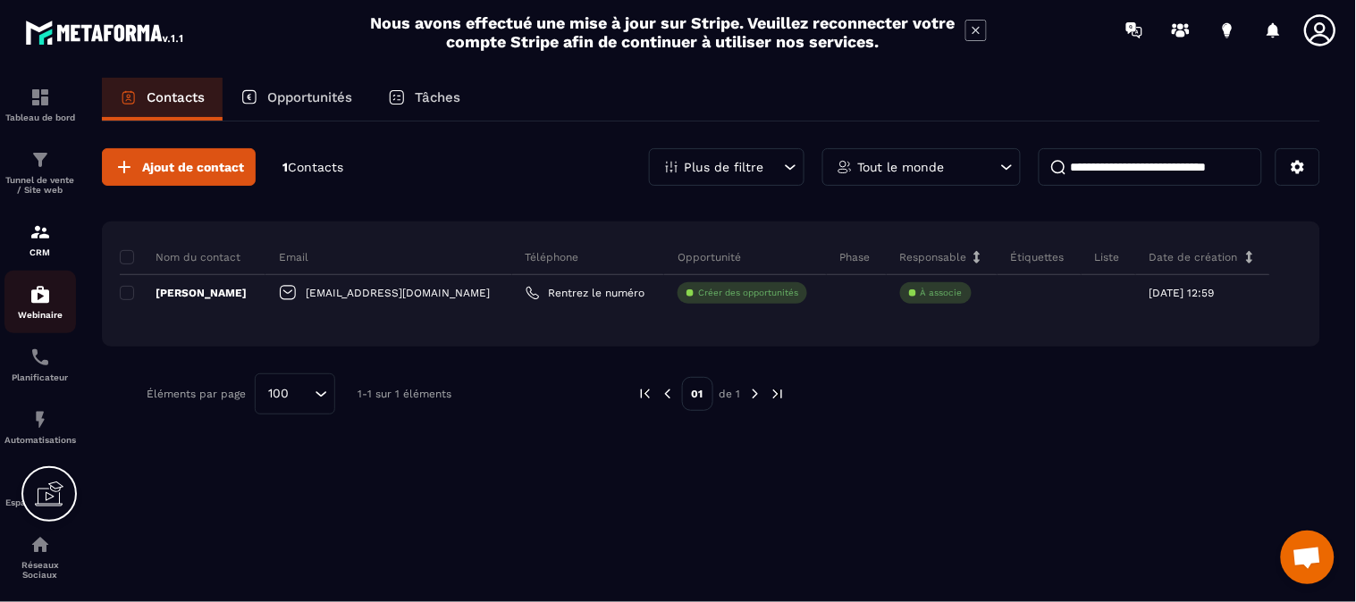
click at [43, 299] on img at bounding box center [39, 294] width 21 height 21
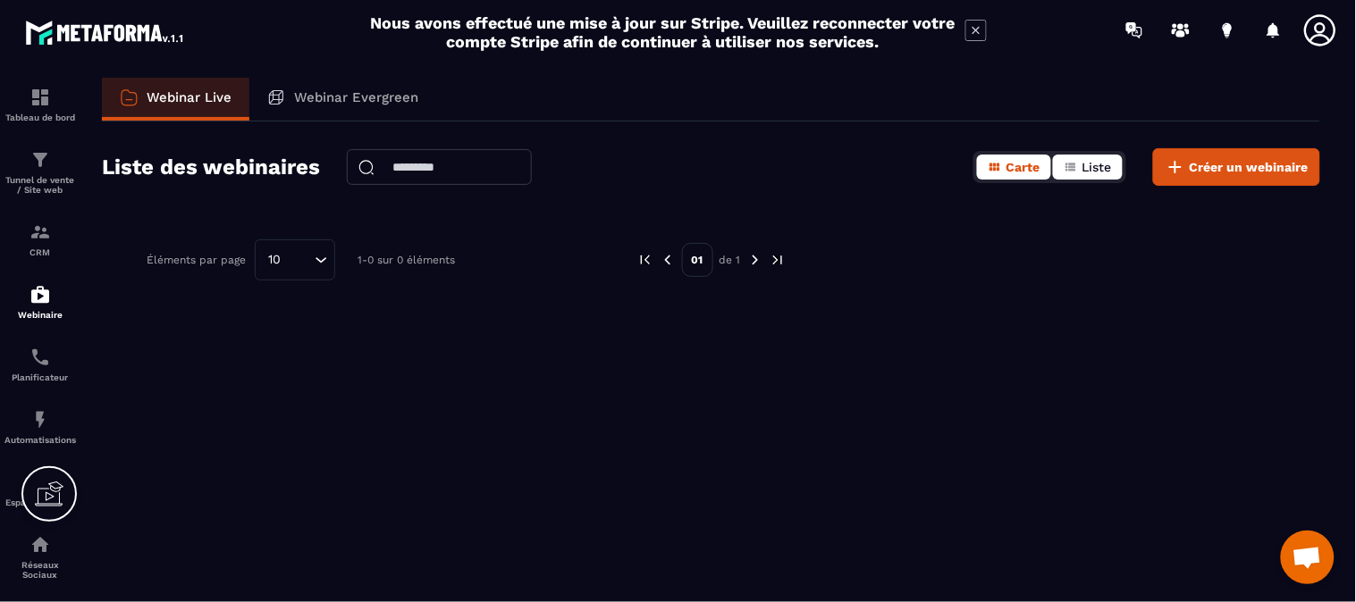
click at [1083, 165] on span "Liste" at bounding box center [1096, 167] width 29 height 14
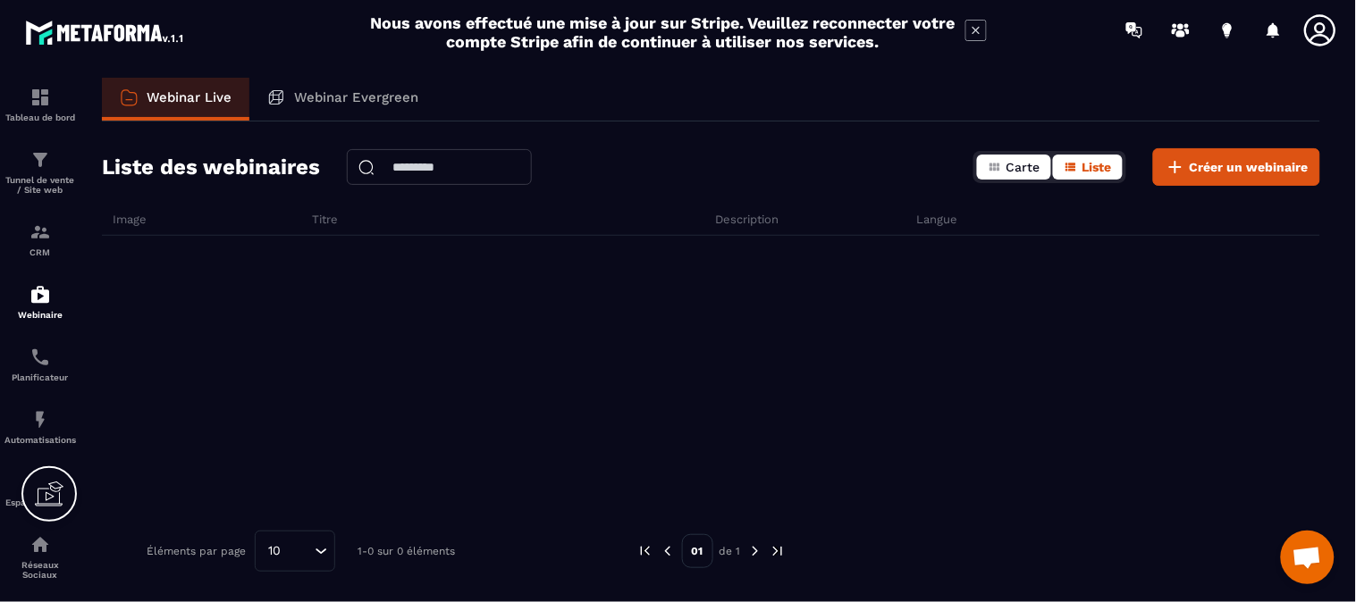
click at [1015, 165] on span "Carte" at bounding box center [1023, 167] width 34 height 14
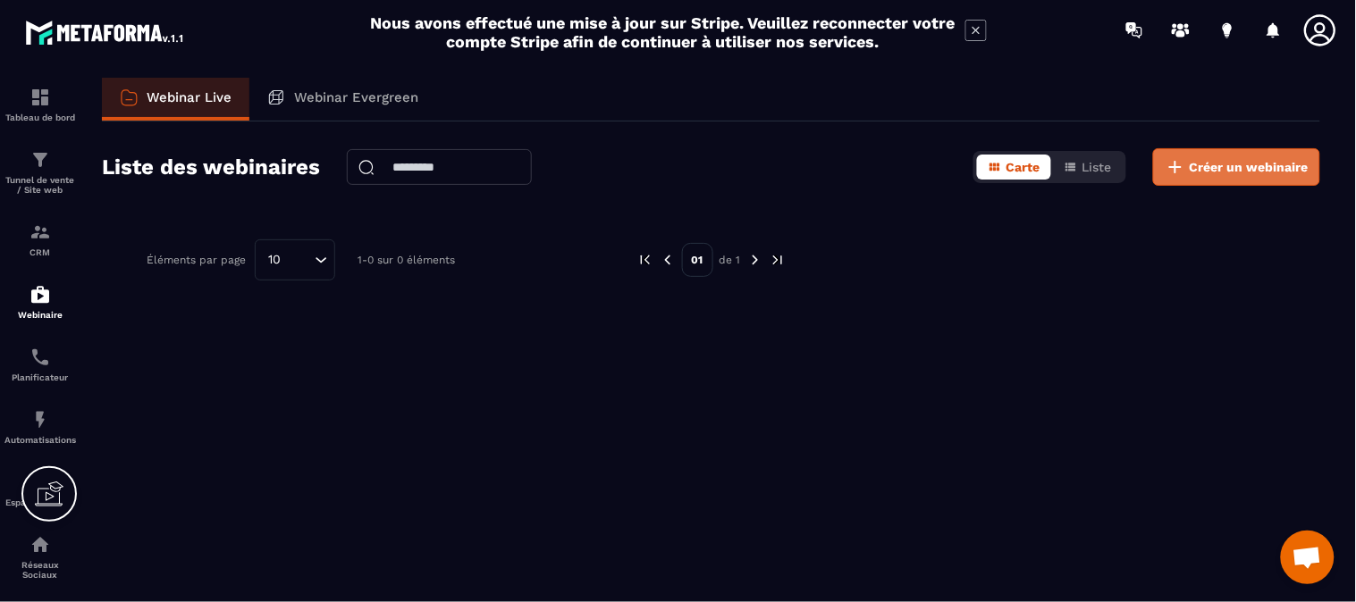
click at [1229, 167] on span "Créer un webinaire" at bounding box center [1249, 167] width 119 height 18
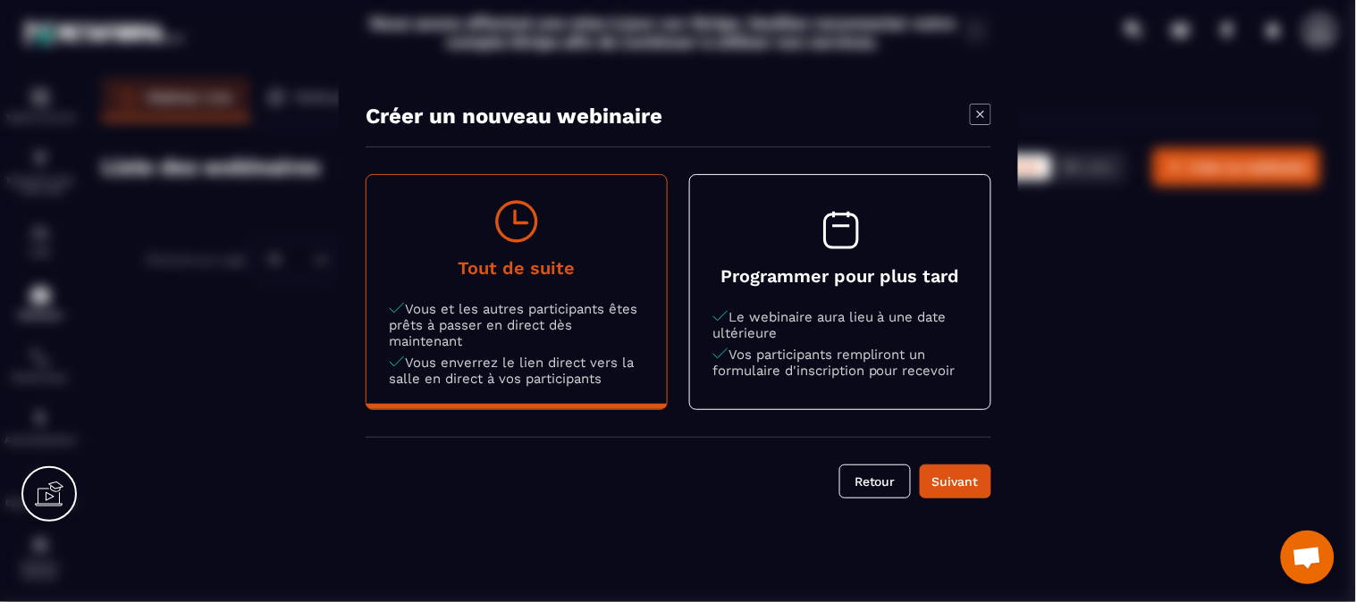
click at [863, 286] on h4 "Programmer pour plus tard" at bounding box center [840, 275] width 256 height 21
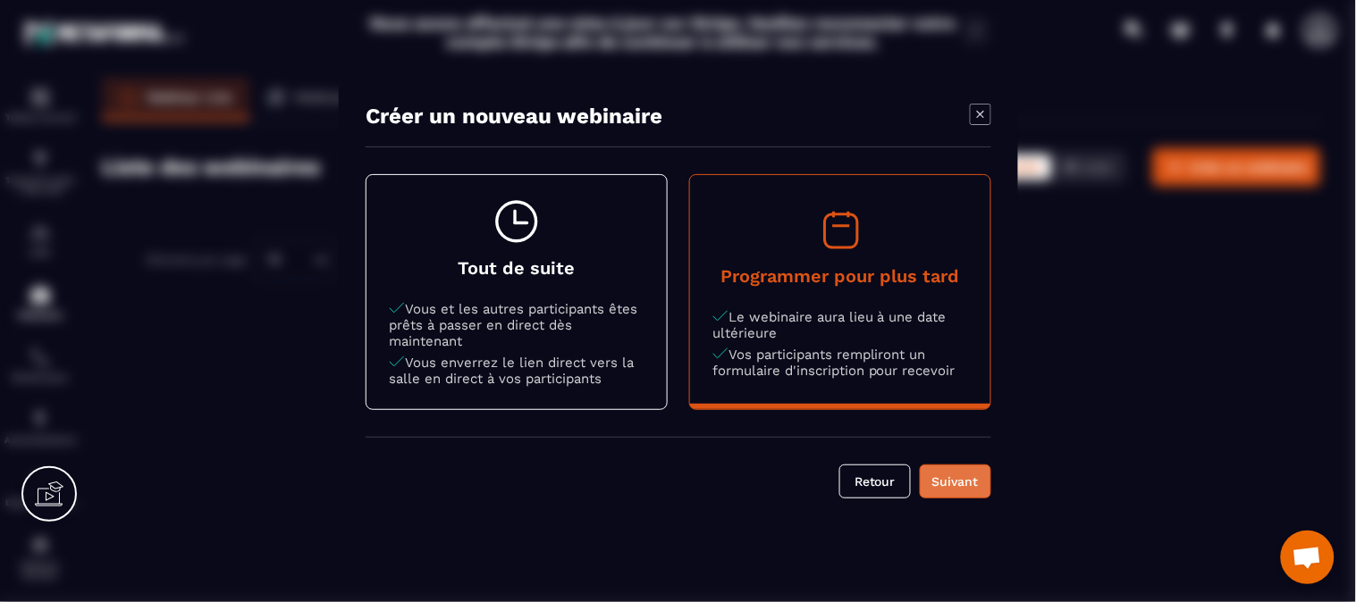
click at [953, 485] on div "Suivant" at bounding box center [955, 482] width 48 height 18
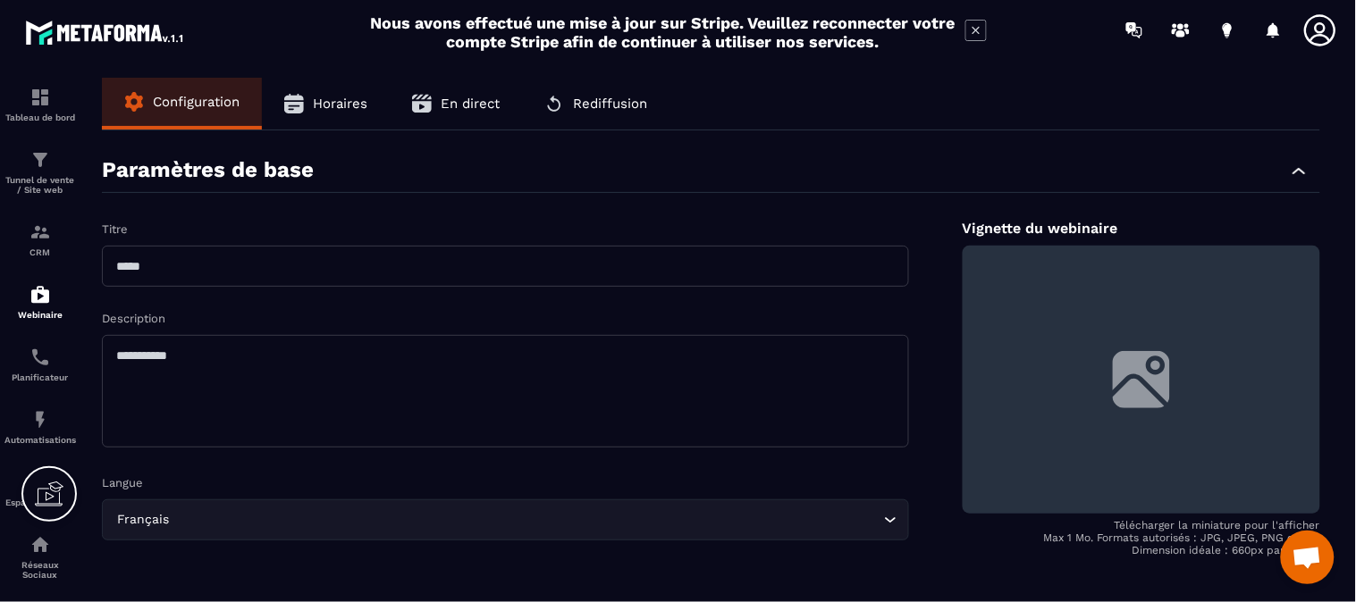
click at [214, 269] on input "text" at bounding box center [505, 266] width 807 height 41
type input "****"
click at [211, 364] on textarea at bounding box center [505, 391] width 807 height 113
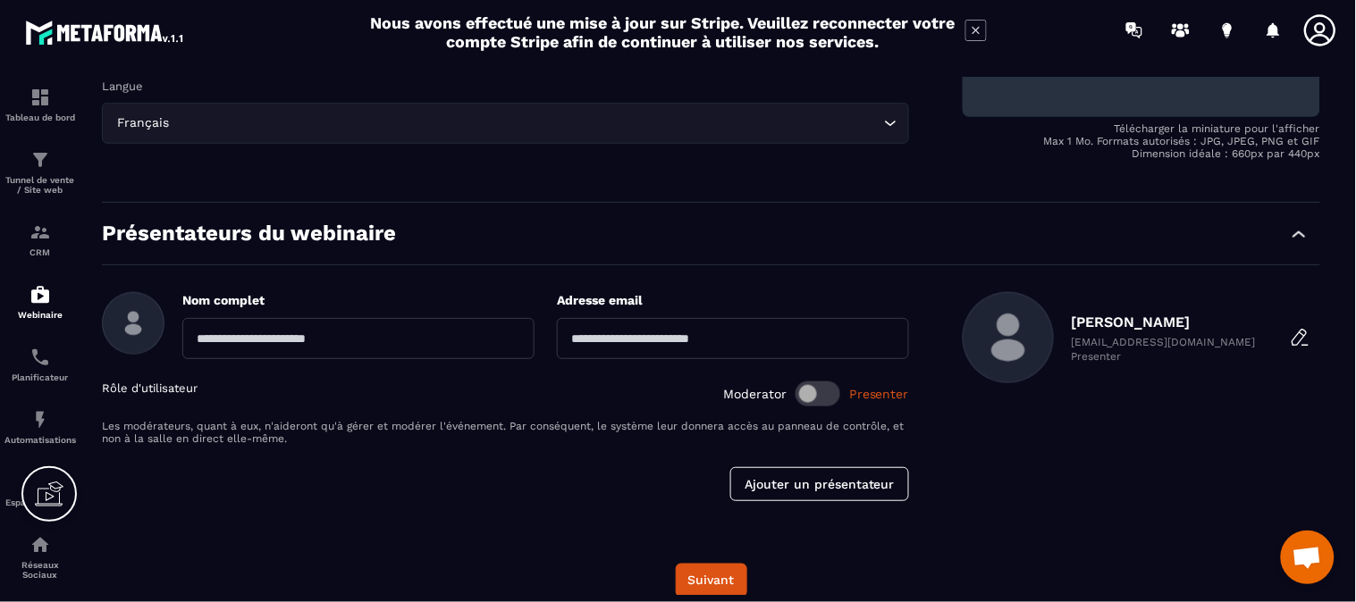
scroll to position [415, 0]
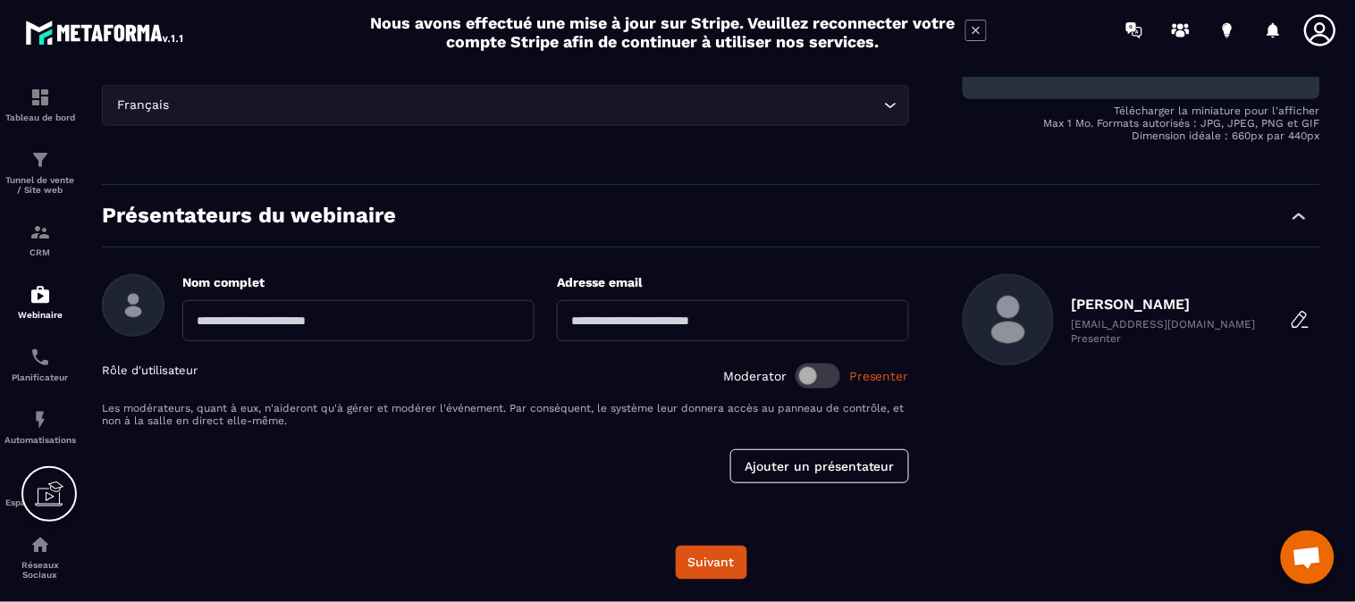
type textarea "**********"
click at [324, 318] on input "text" at bounding box center [358, 320] width 352 height 41
type input "********"
drag, startPoint x: 692, startPoint y: 301, endPoint x: 702, endPoint y: 315, distance: 17.4
click at [693, 304] on input "email" at bounding box center [733, 320] width 352 height 41
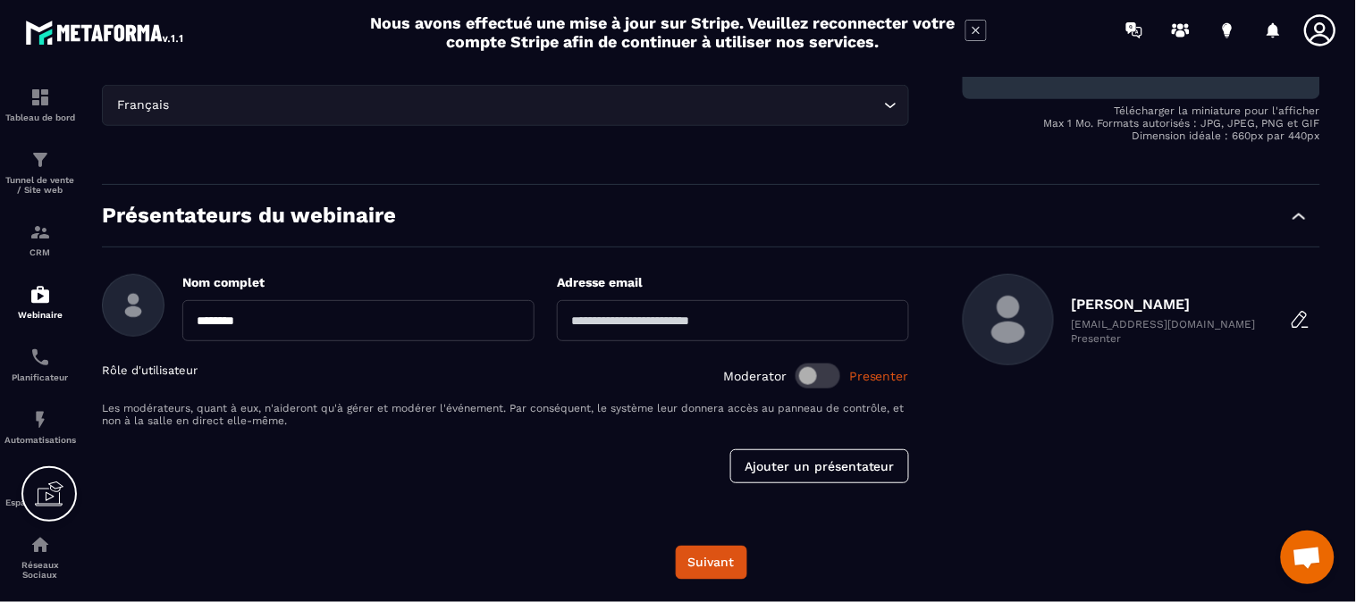
type input "**********"
click at [584, 498] on div "**********" at bounding box center [711, 361] width 1218 height 316
click at [720, 568] on button "Suivant" at bounding box center [711, 563] width 71 height 34
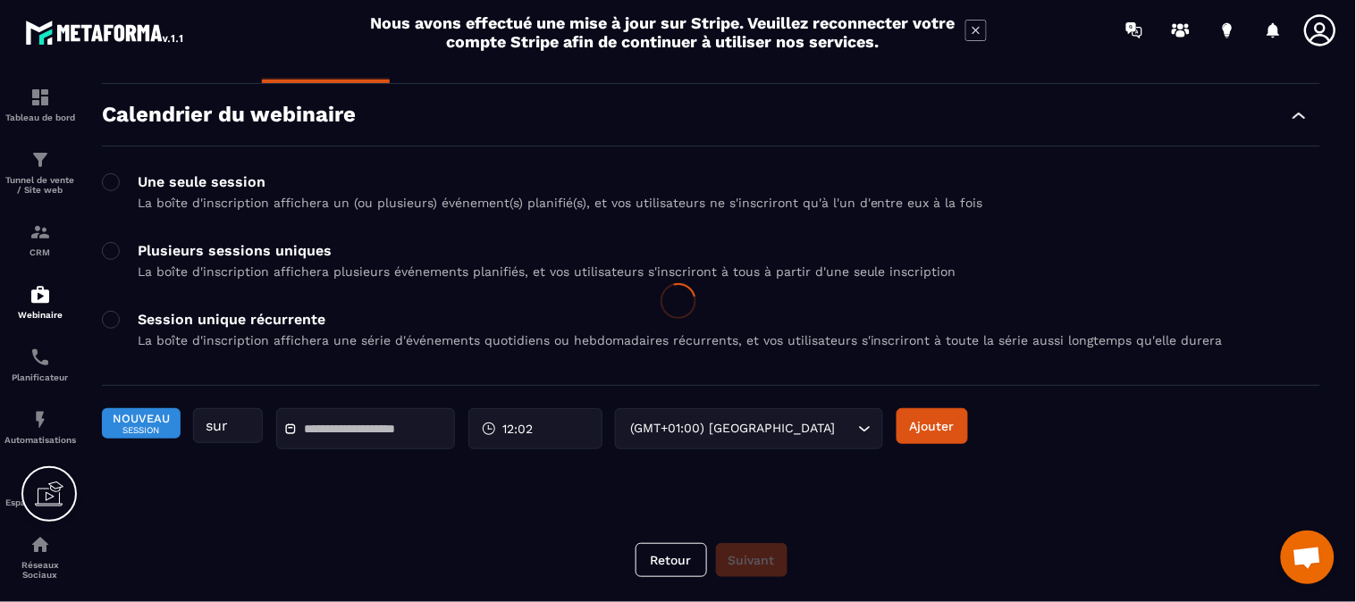
scroll to position [0, 0]
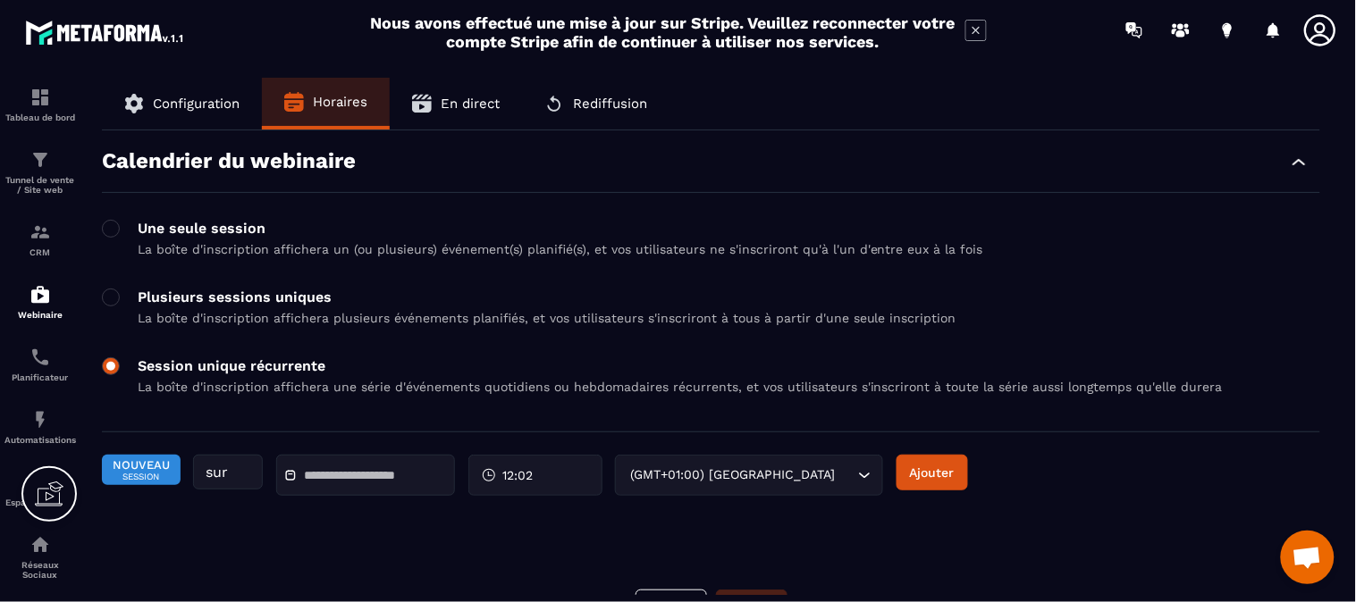
click at [111, 367] on span at bounding box center [111, 366] width 18 height 18
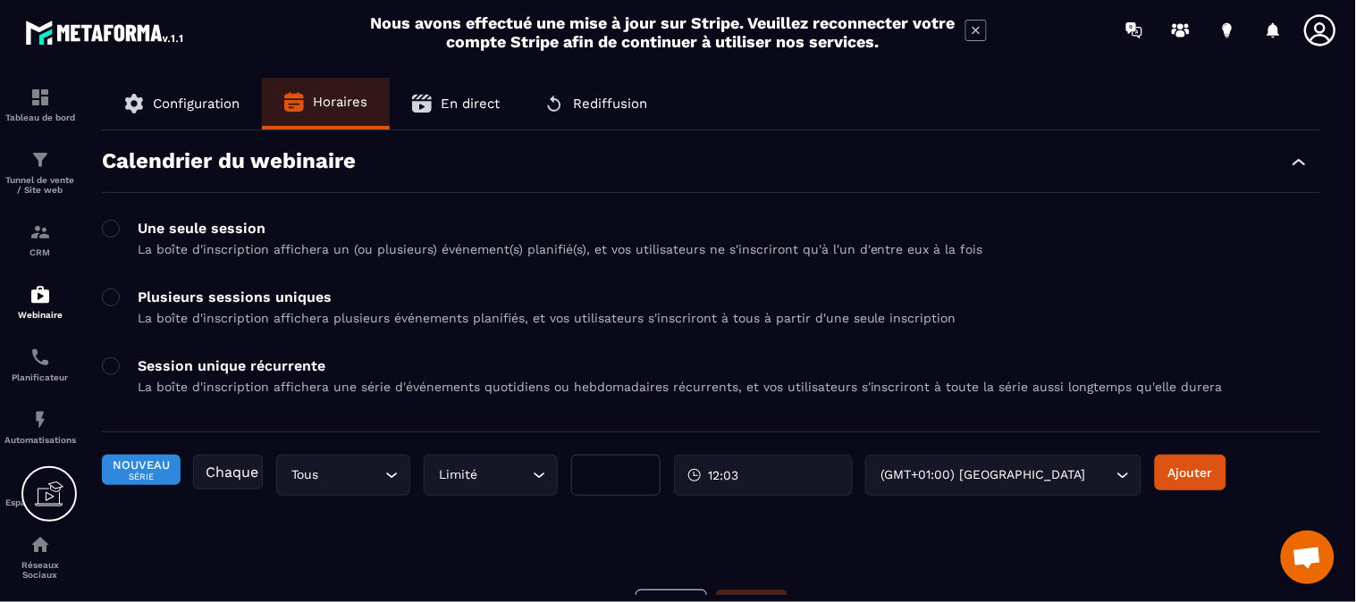
scroll to position [32, 0]
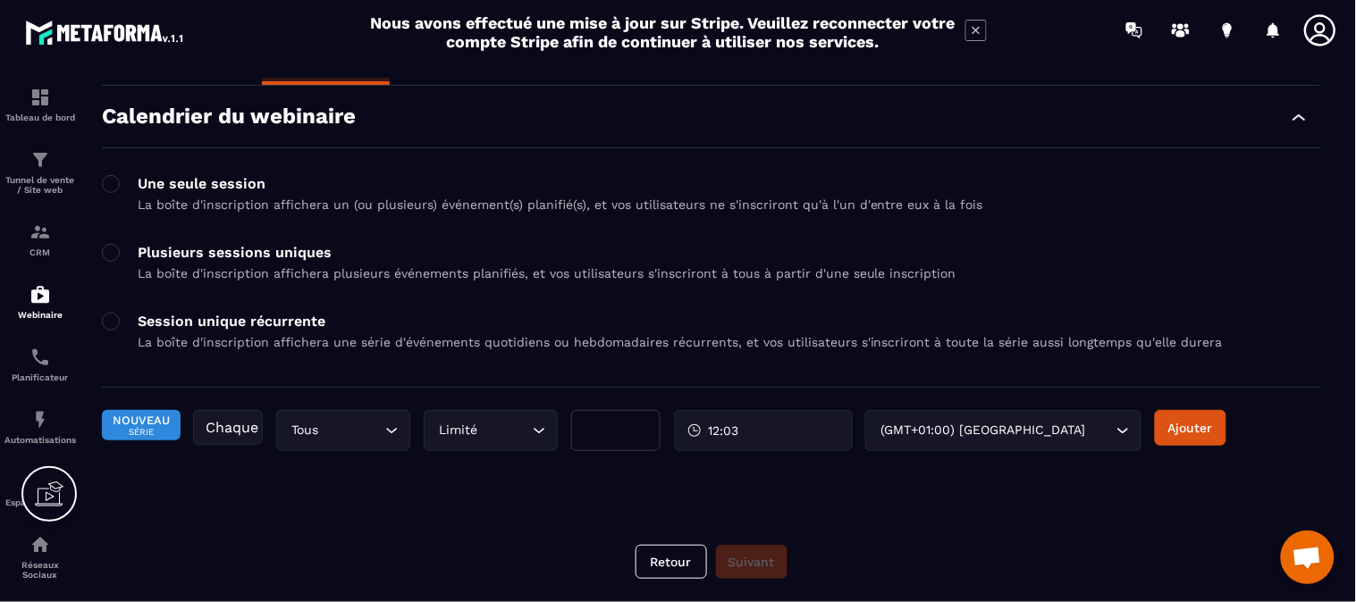
click at [240, 427] on div "Chaque" at bounding box center [228, 427] width 70 height 35
click at [382, 433] on icon "Search for option" at bounding box center [391, 431] width 18 height 18
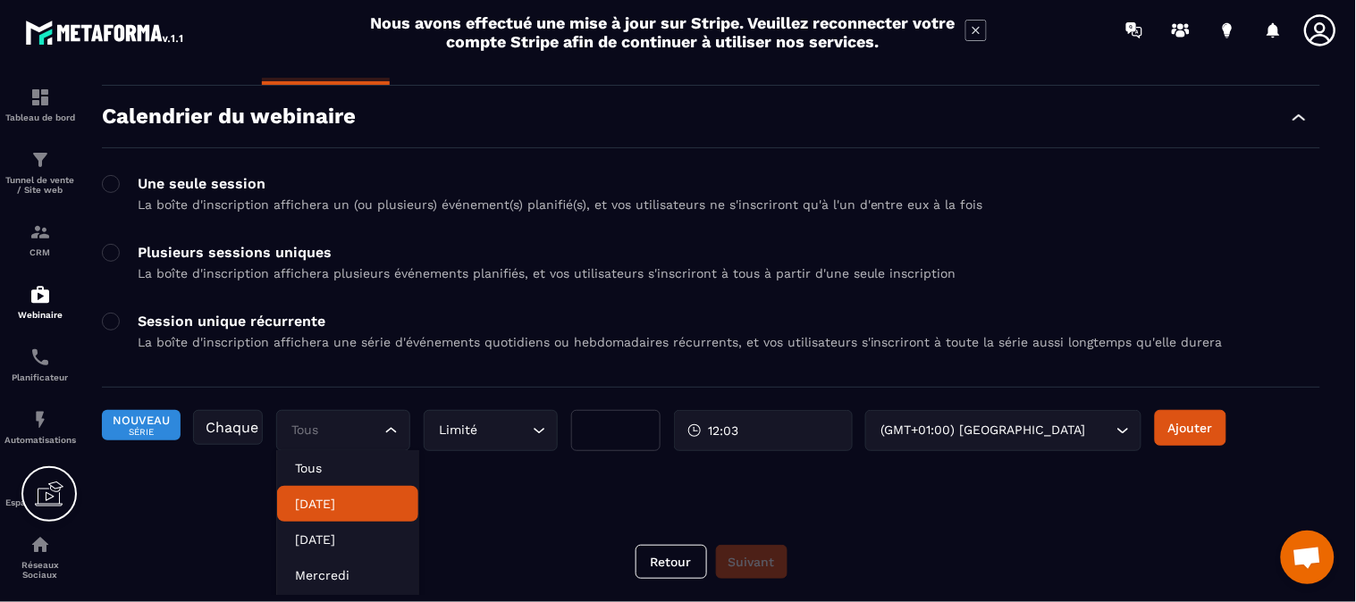
click at [340, 497] on p "[DATE]" at bounding box center [347, 504] width 105 height 18
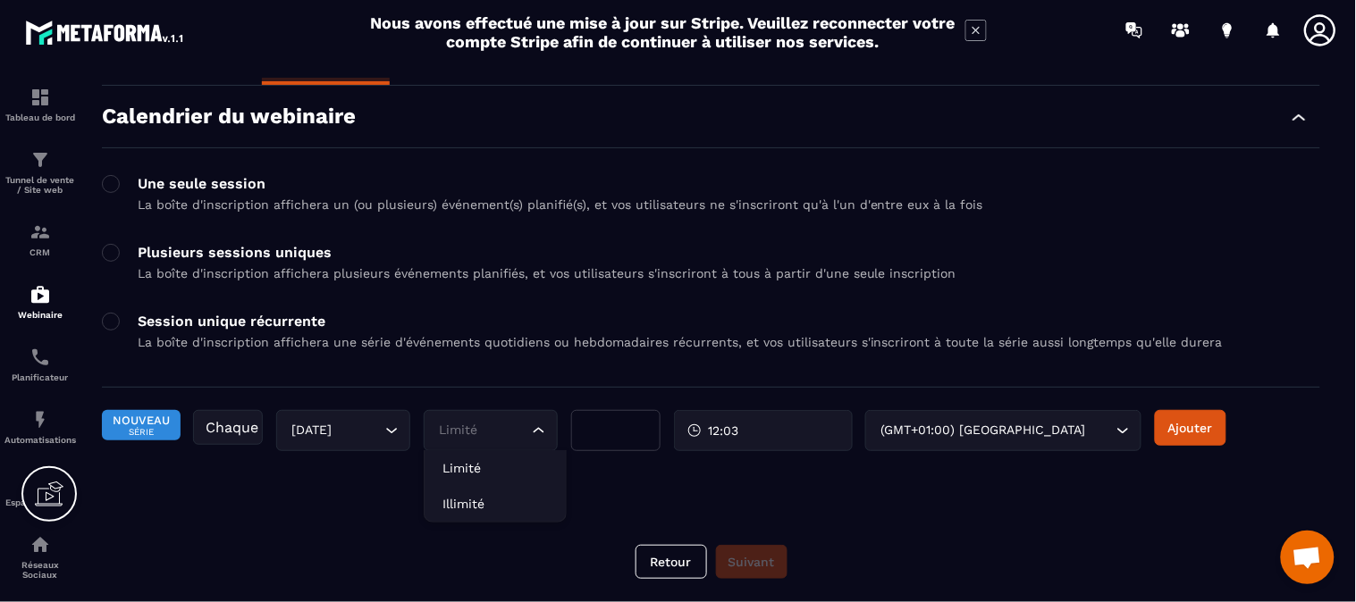
click at [540, 429] on icon "Search for option" at bounding box center [539, 431] width 18 height 18
click at [606, 425] on input "*" at bounding box center [615, 430] width 89 height 41
click at [727, 433] on span "12:03" at bounding box center [723, 431] width 30 height 18
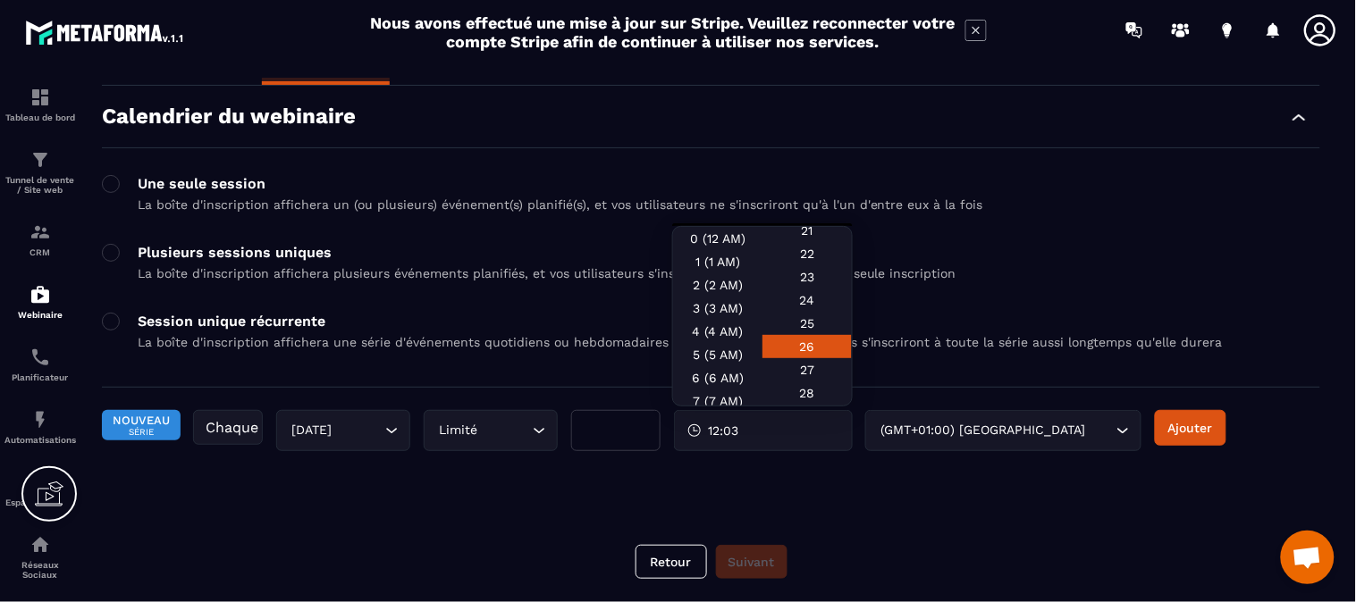
scroll to position [595, 0]
click at [818, 356] on div "30" at bounding box center [806, 363] width 89 height 23
click at [798, 352] on div "30" at bounding box center [806, 340] width 89 height 23
click at [862, 524] on div "**********" at bounding box center [711, 336] width 1254 height 517
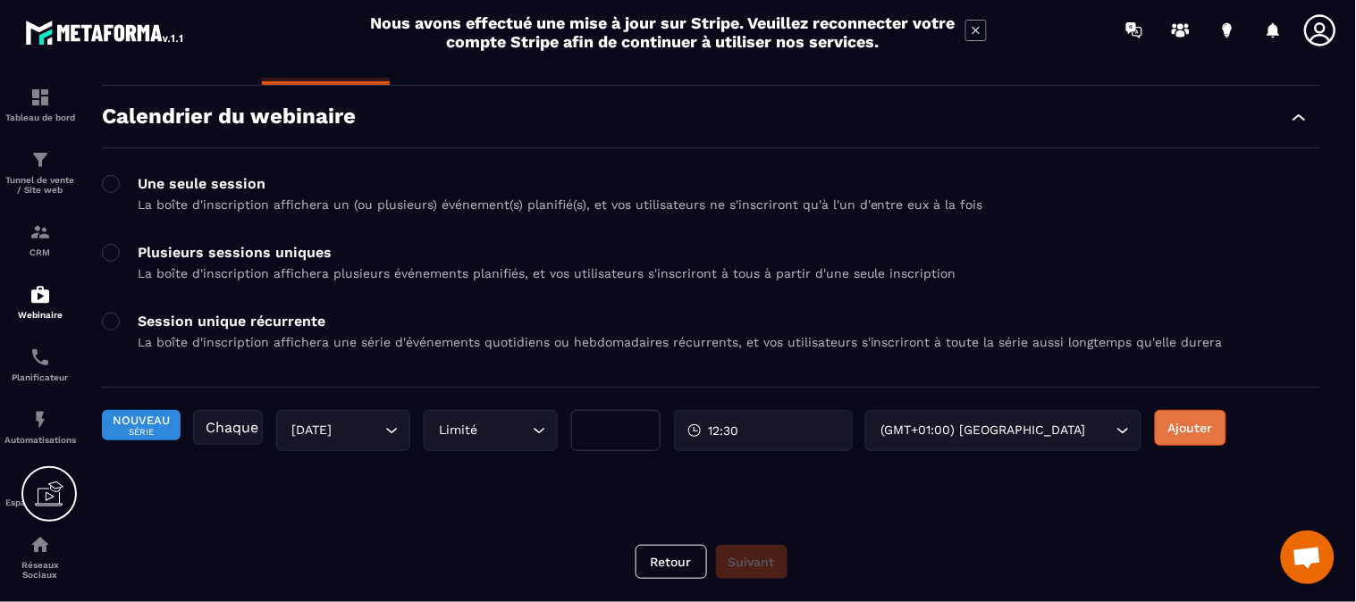
click at [1180, 425] on button "Ajouter" at bounding box center [1190, 428] width 71 height 36
type input "*"
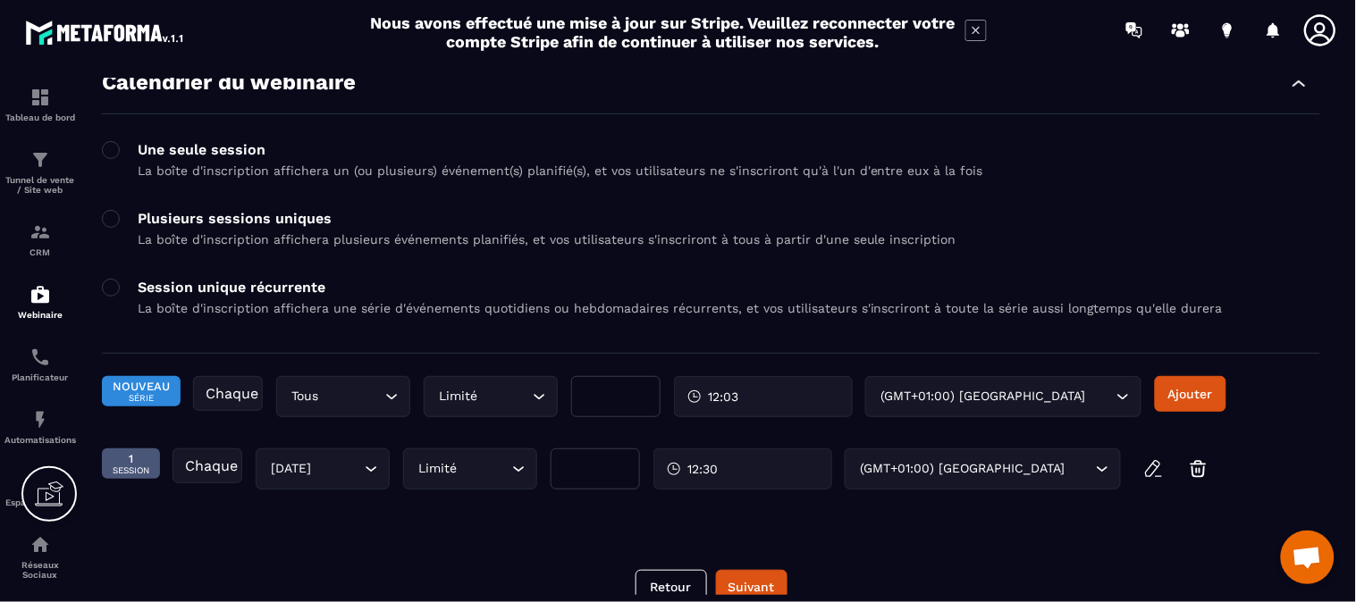
scroll to position [103, 0]
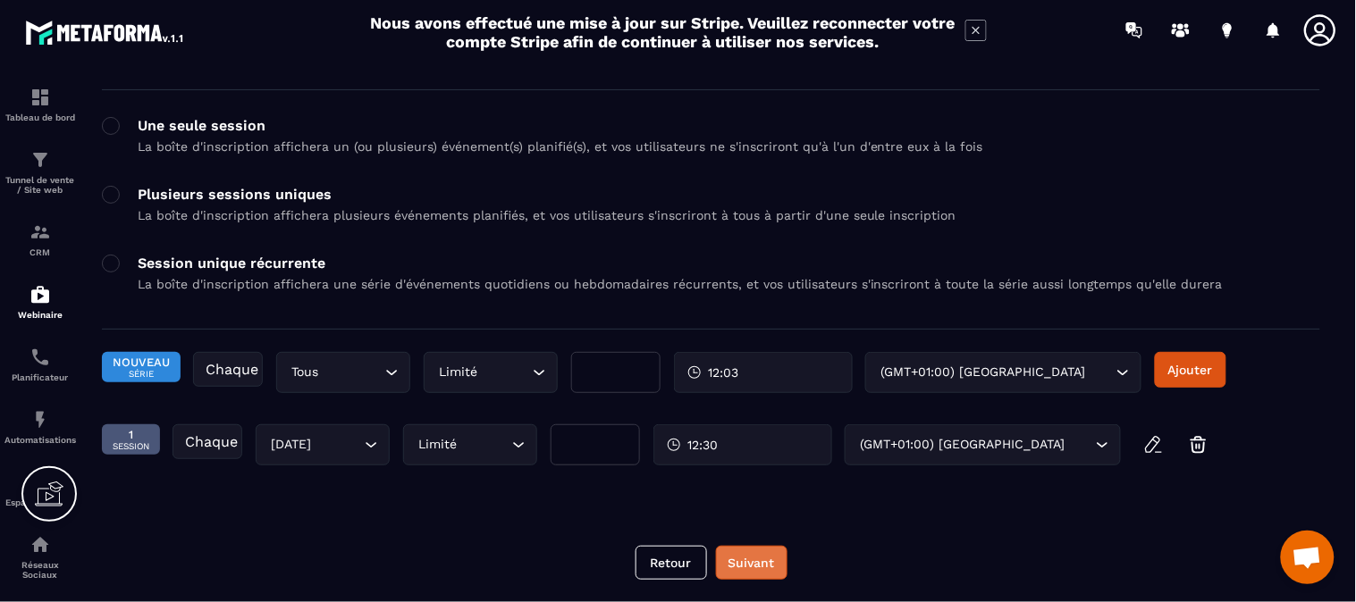
click at [744, 550] on button "Suivant" at bounding box center [751, 563] width 71 height 34
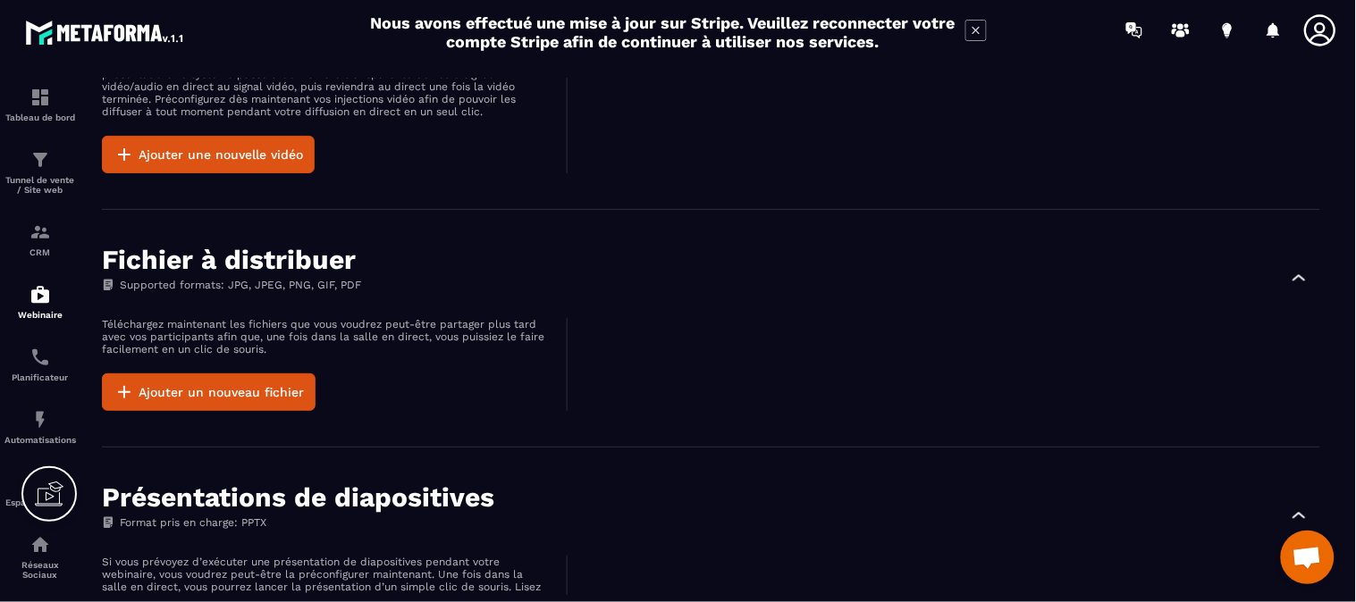
scroll to position [813, 0]
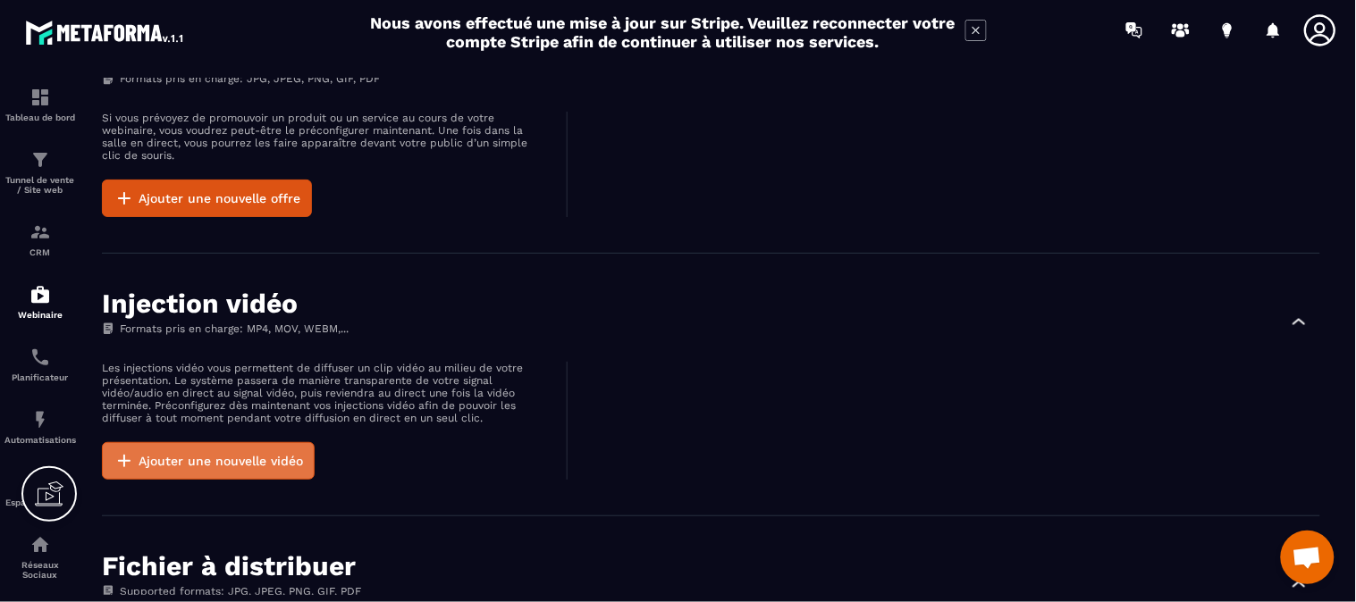
click at [214, 468] on button "Ajouter une nouvelle vidéo" at bounding box center [208, 461] width 213 height 38
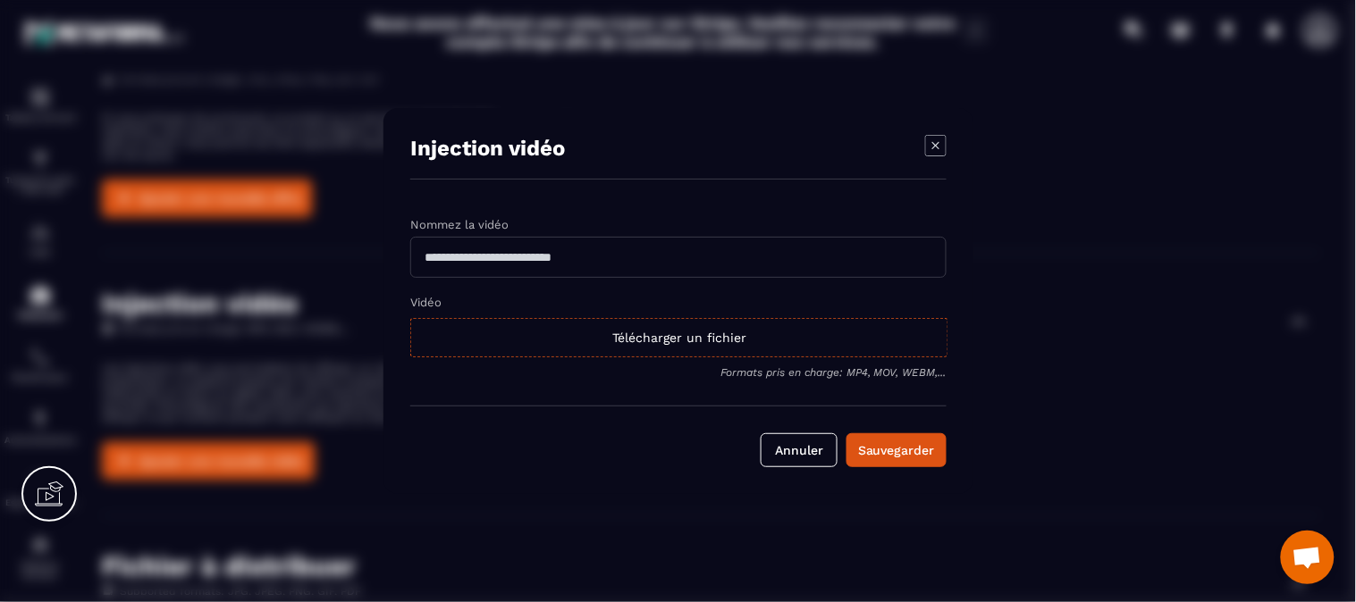
click at [586, 254] on input "Modal window" at bounding box center [678, 257] width 536 height 41
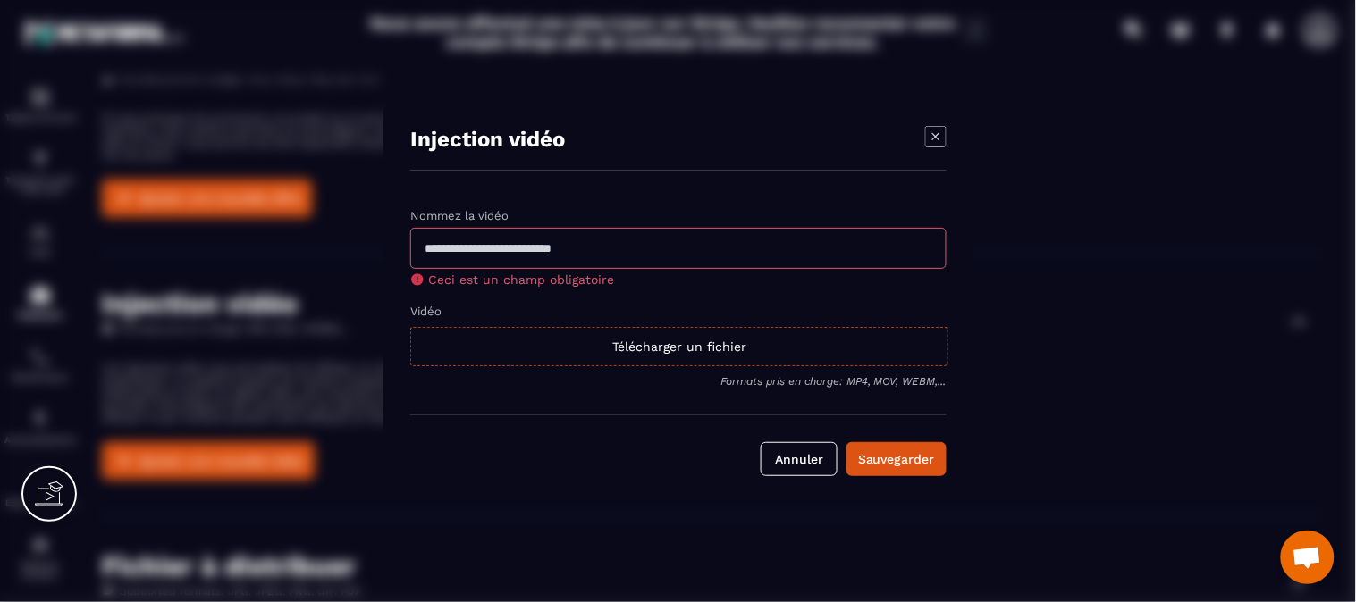
click at [459, 388] on form "Nommez la vidéo Ceci est un champ obligatoire Vidéo Télécharger un fichier Form…" at bounding box center [678, 341] width 536 height 270
click at [797, 466] on button "Annuler" at bounding box center [799, 459] width 77 height 34
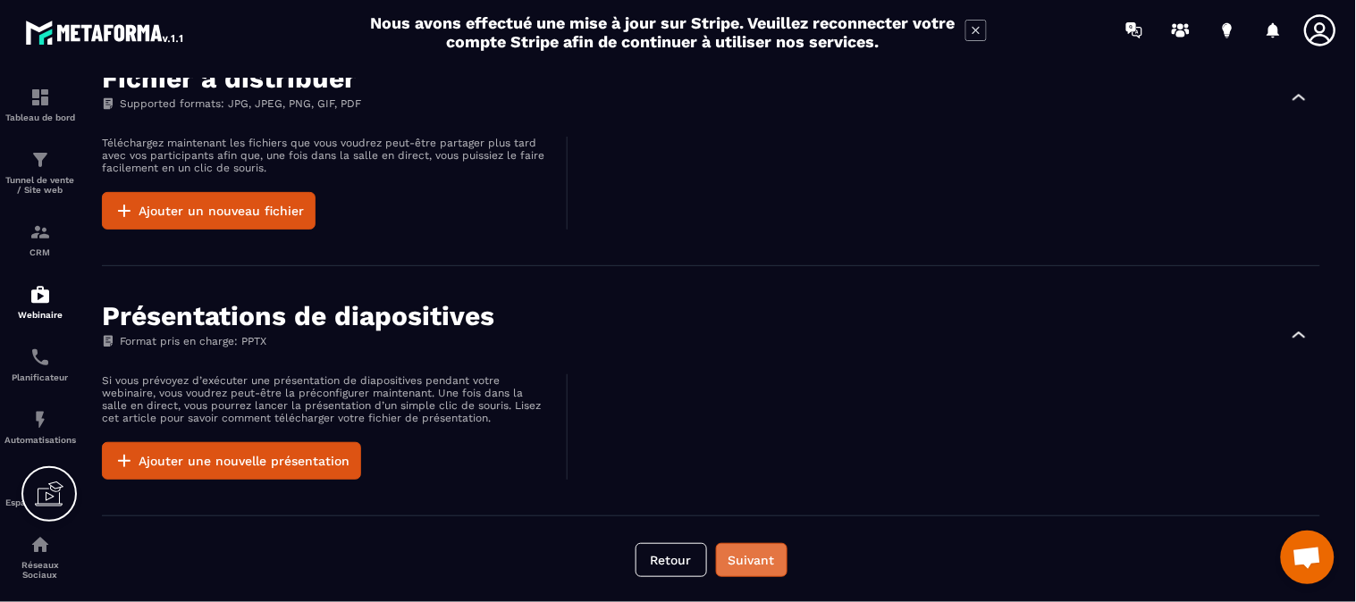
click at [770, 563] on button "Suivant" at bounding box center [751, 560] width 71 height 34
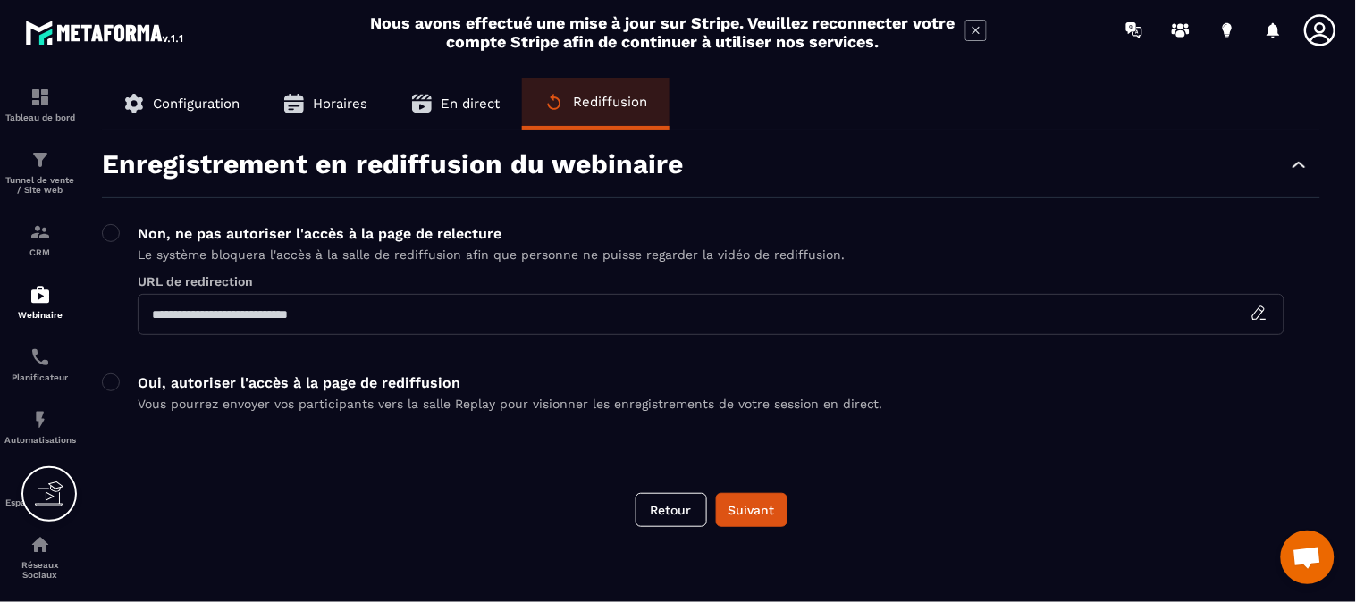
click at [236, 384] on p "Oui, autoriser l'accès à la page de rediffusion" at bounding box center [510, 382] width 745 height 17
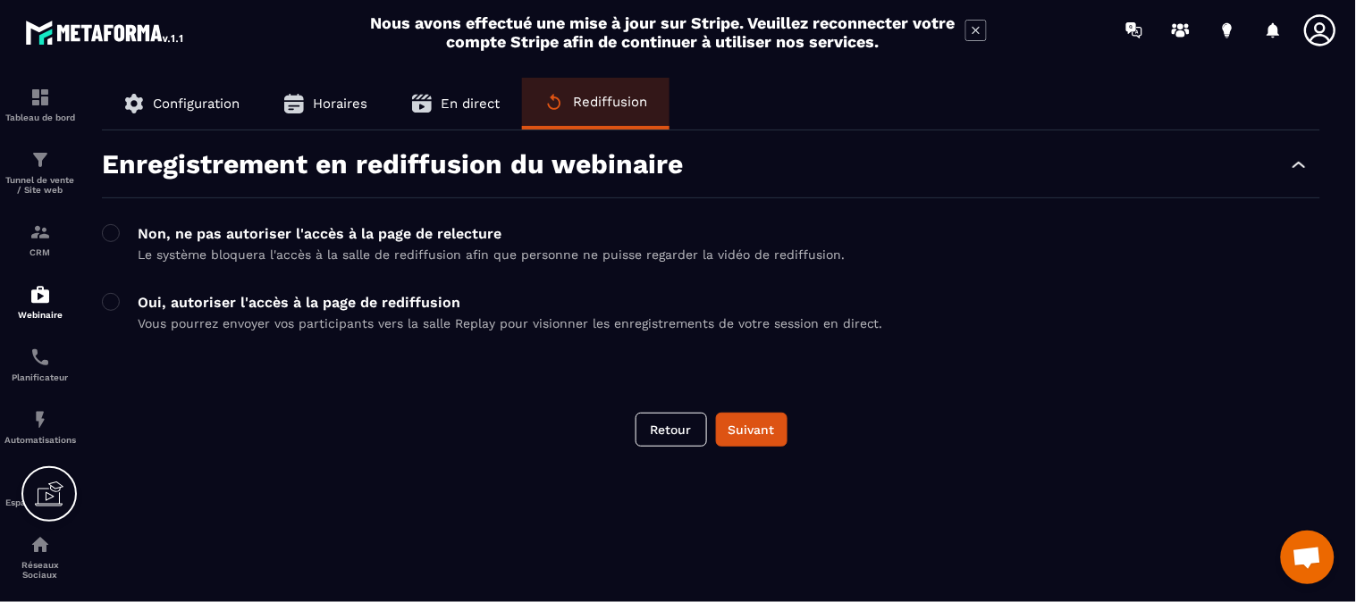
click at [207, 237] on p "Non, ne pas autoriser l'accès à la page de relecture" at bounding box center [491, 233] width 707 height 17
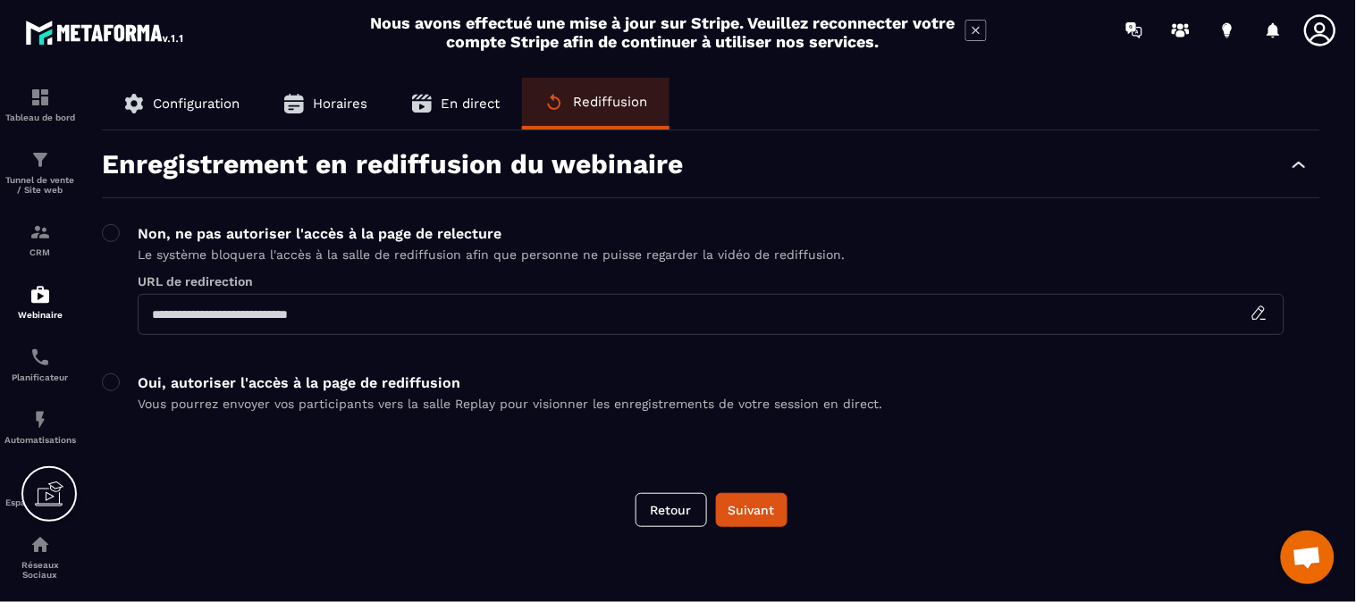
click at [282, 305] on input "text" at bounding box center [711, 314] width 1147 height 41
click at [215, 309] on input "text" at bounding box center [711, 314] width 1147 height 41
paste input "**********"
type input "**********"
click at [743, 516] on button "Suivant" at bounding box center [751, 510] width 71 height 34
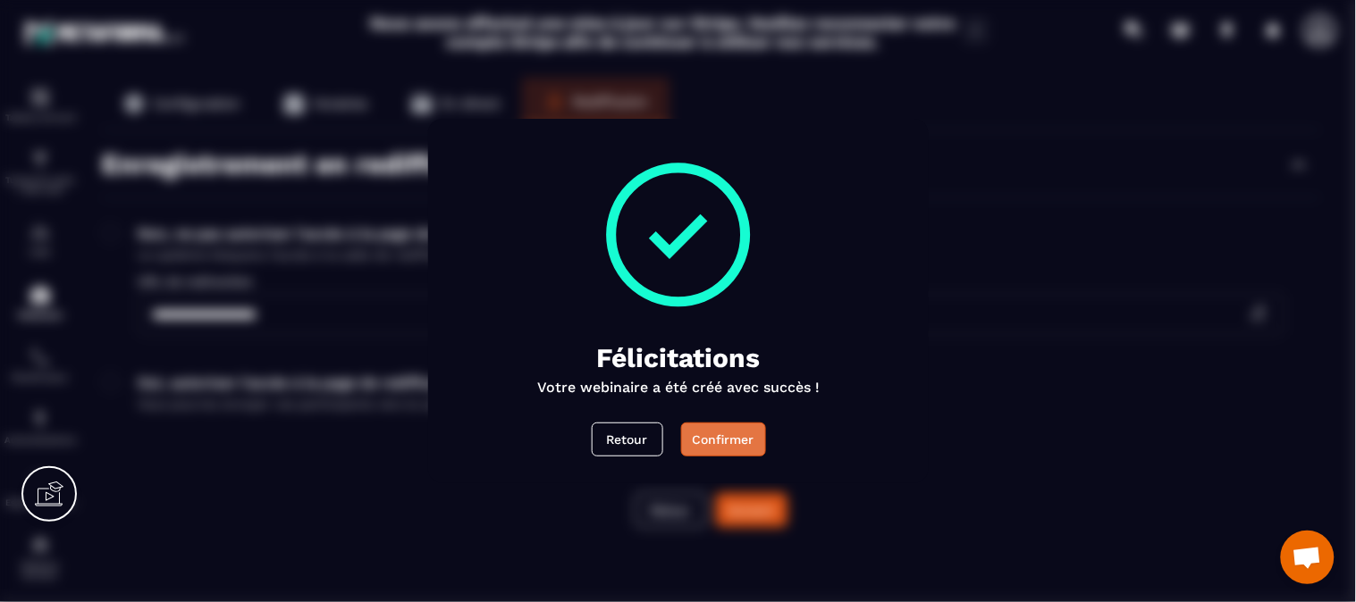
click at [745, 440] on div "Confirmer" at bounding box center [723, 440] width 62 height 18
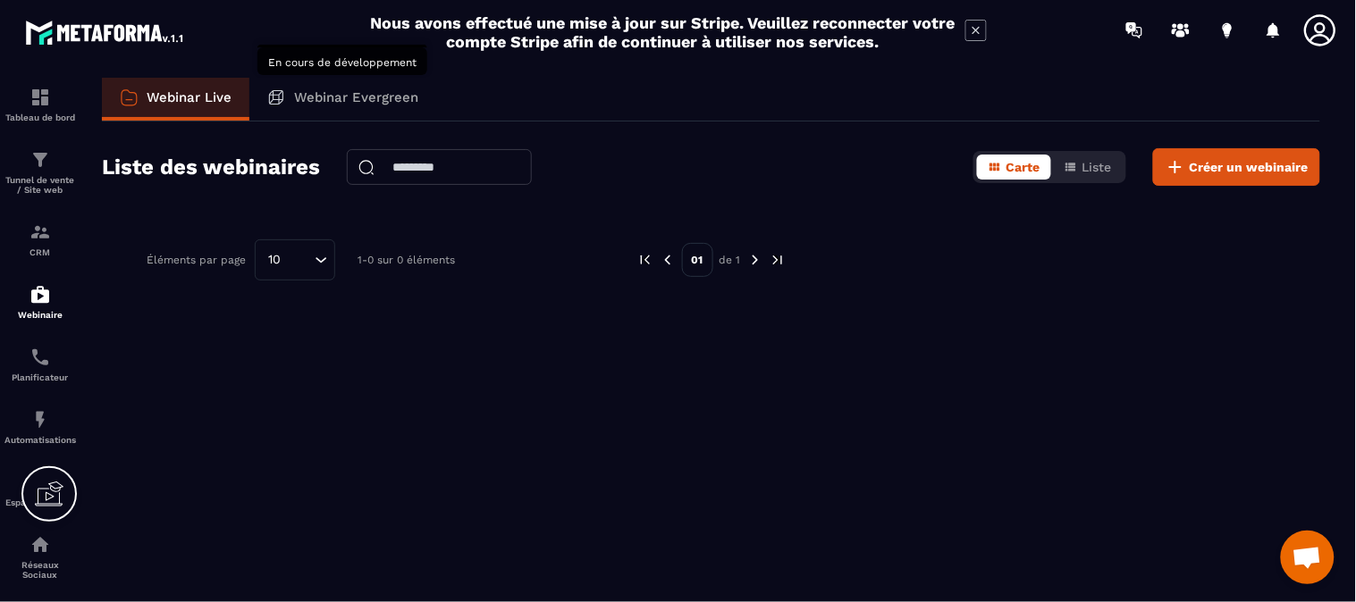
click at [364, 94] on p "Webinar Evergreen" at bounding box center [356, 97] width 124 height 16
click at [326, 101] on p "Webinar Evergreen" at bounding box center [356, 97] width 124 height 16
click at [319, 101] on p "Webinar Evergreen" at bounding box center [356, 97] width 124 height 16
click at [345, 418] on div "Webinar Live Webinar Evergreen Liste des webinaires Carte Liste Créer un webina…" at bounding box center [711, 336] width 1254 height 517
